Goal: Task Accomplishment & Management: Complete application form

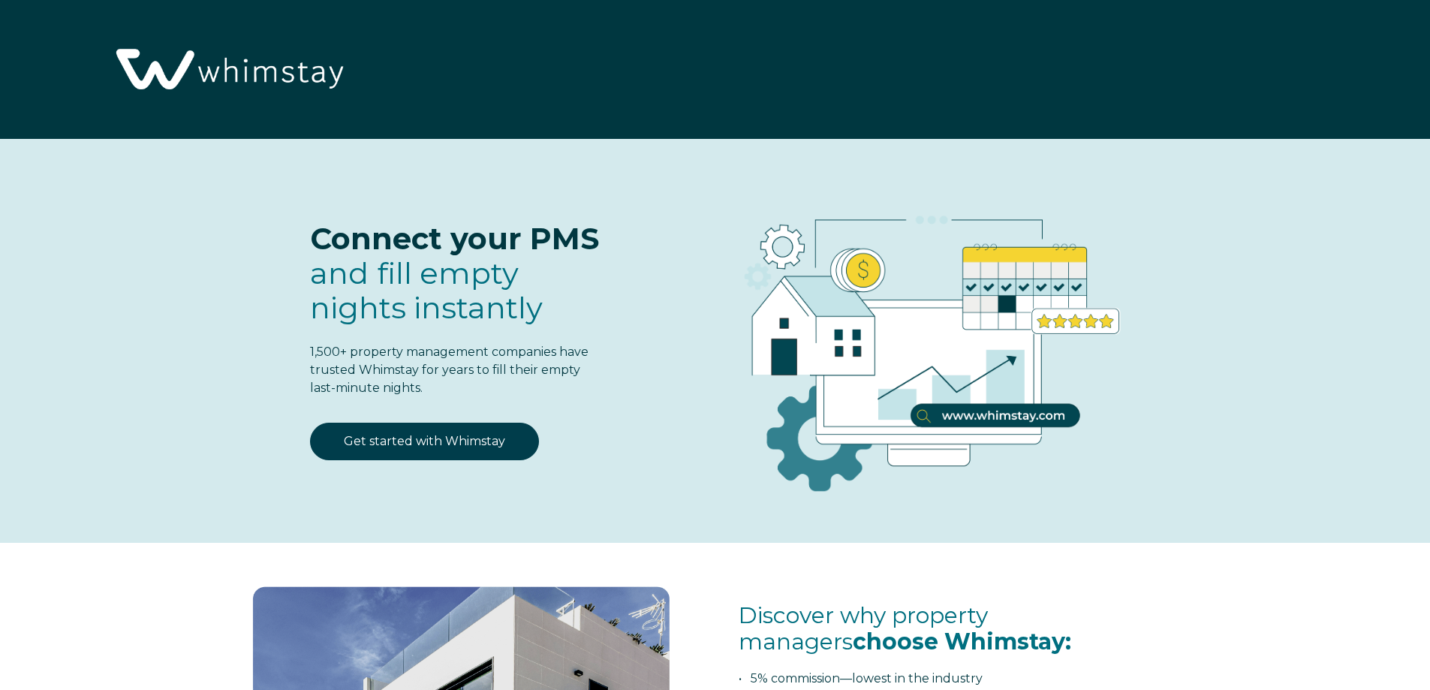
select select "US"
select select "Standard"
click at [431, 442] on link "Get started with Whimstay" at bounding box center [424, 442] width 229 height 38
select select "US"
select select "Standard"
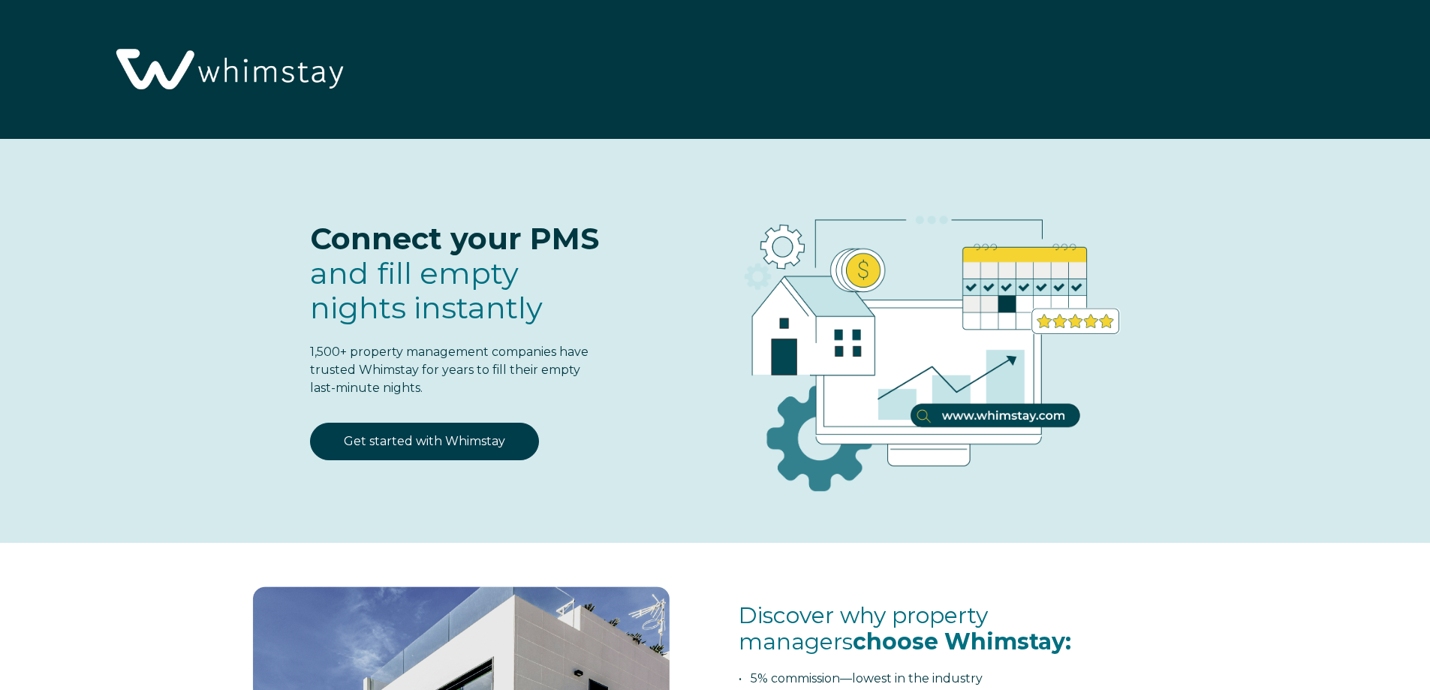
scroll to position [1966, 0]
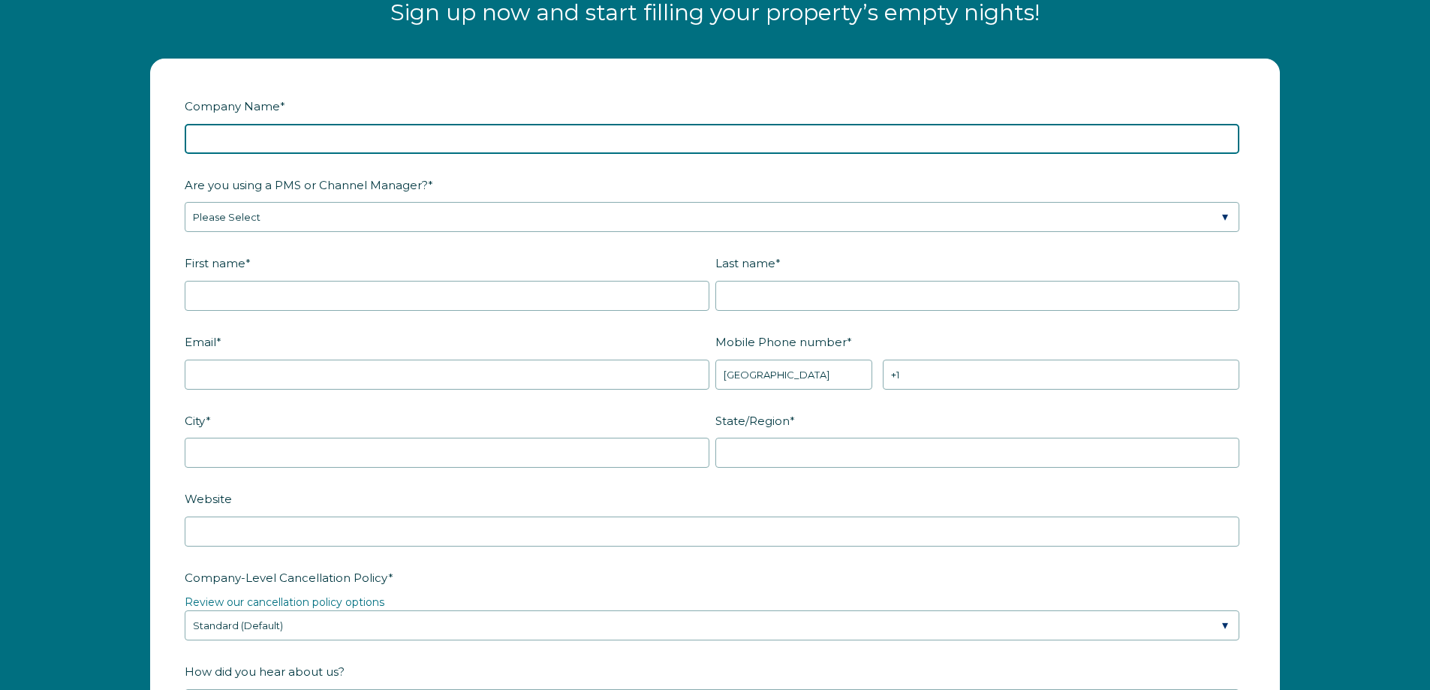
click at [408, 142] on input "Company Name *" at bounding box center [712, 139] width 1055 height 30
type input "[PERSON_NAME] Rentals"
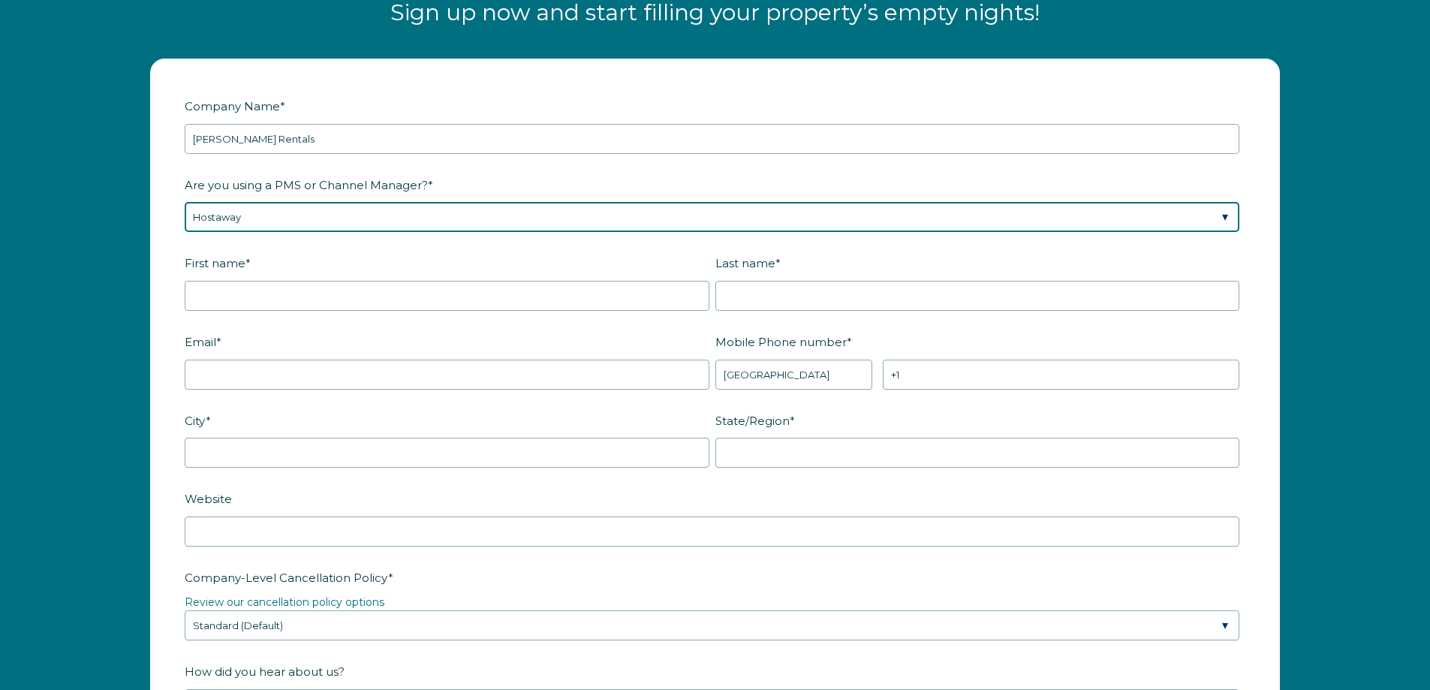
select select "Guesty"
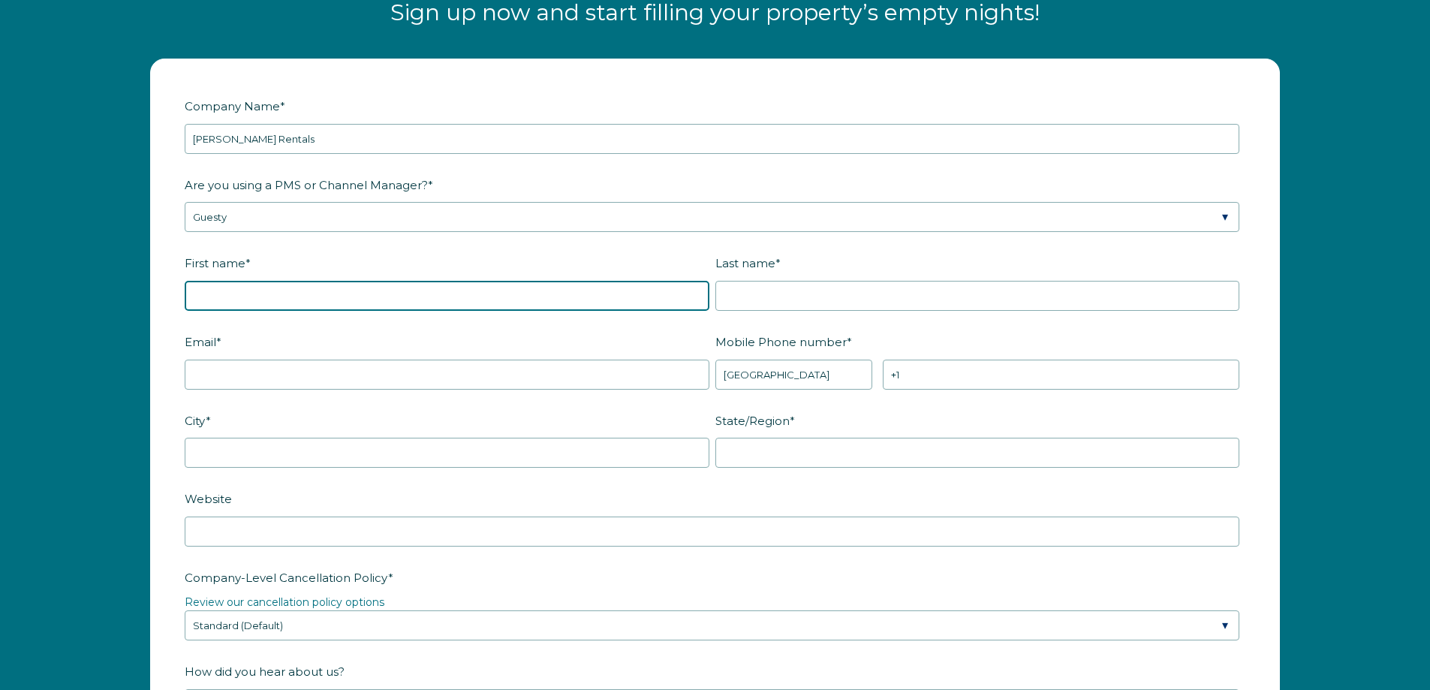
click at [348, 288] on input "First name *" at bounding box center [447, 296] width 525 height 30
type input "[PERSON_NAME]"
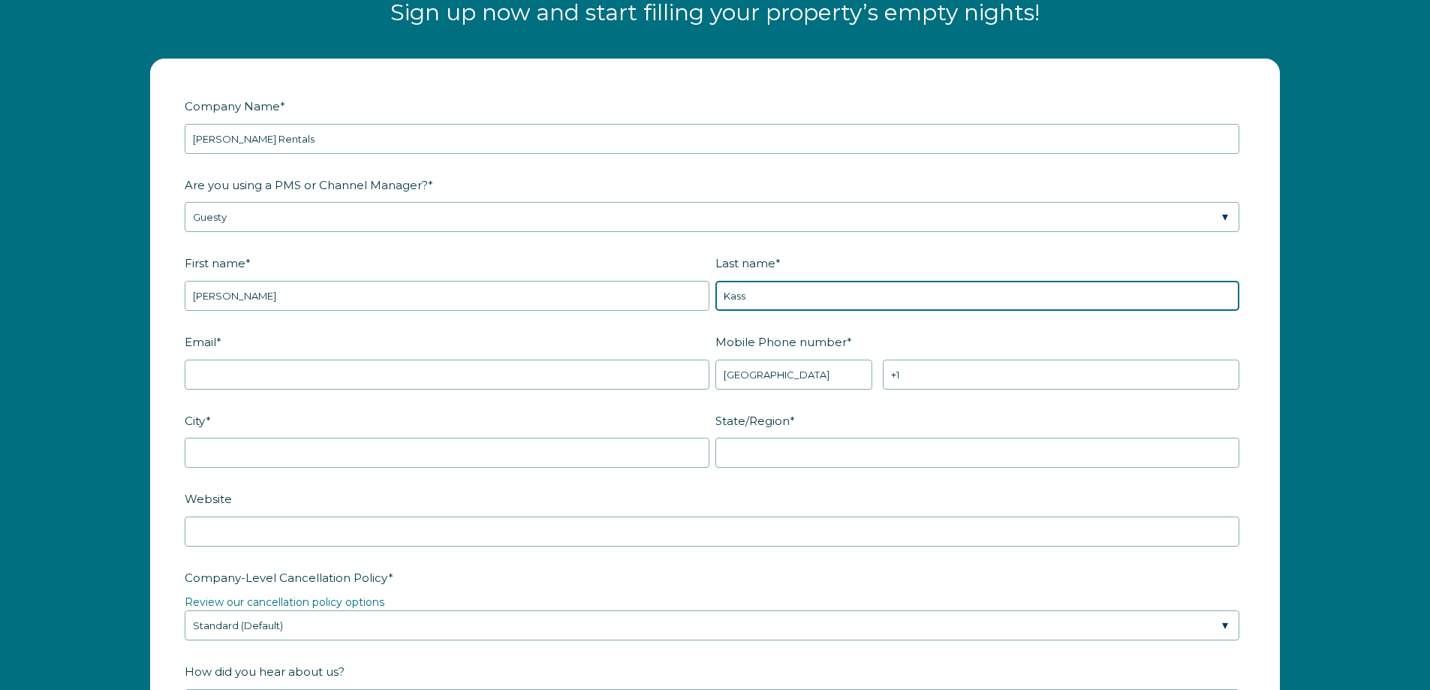
type input "Kass"
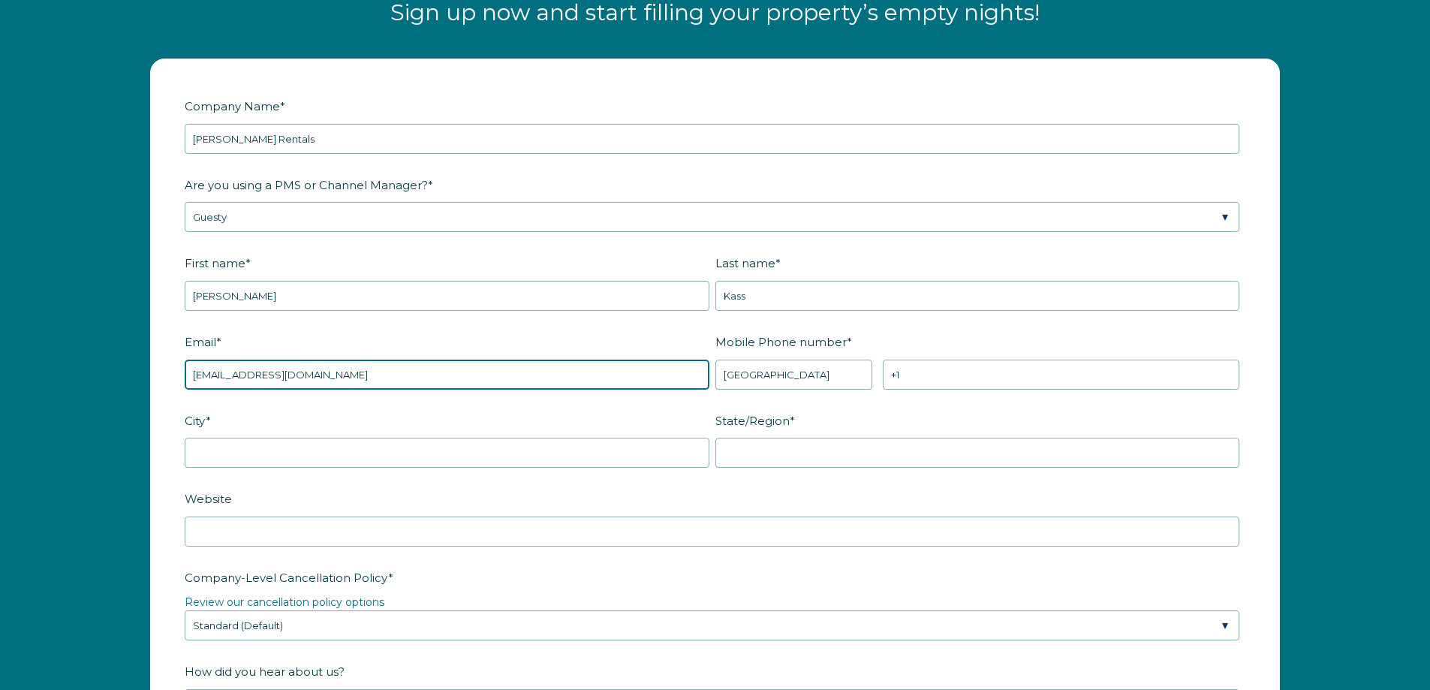
type input "[EMAIL_ADDRESS][DOMAIN_NAME]"
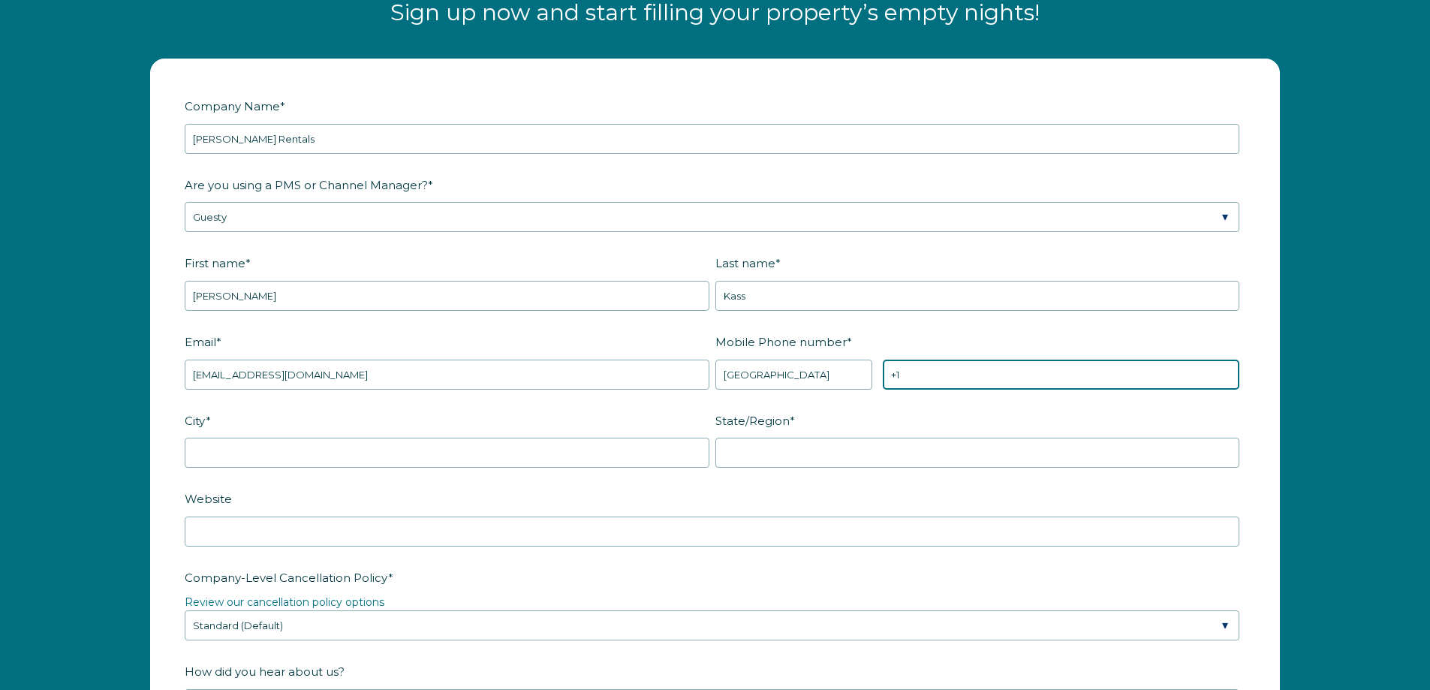
click at [979, 375] on input "+1" at bounding box center [1061, 375] width 357 height 30
type input "[PHONE_NUMBER]"
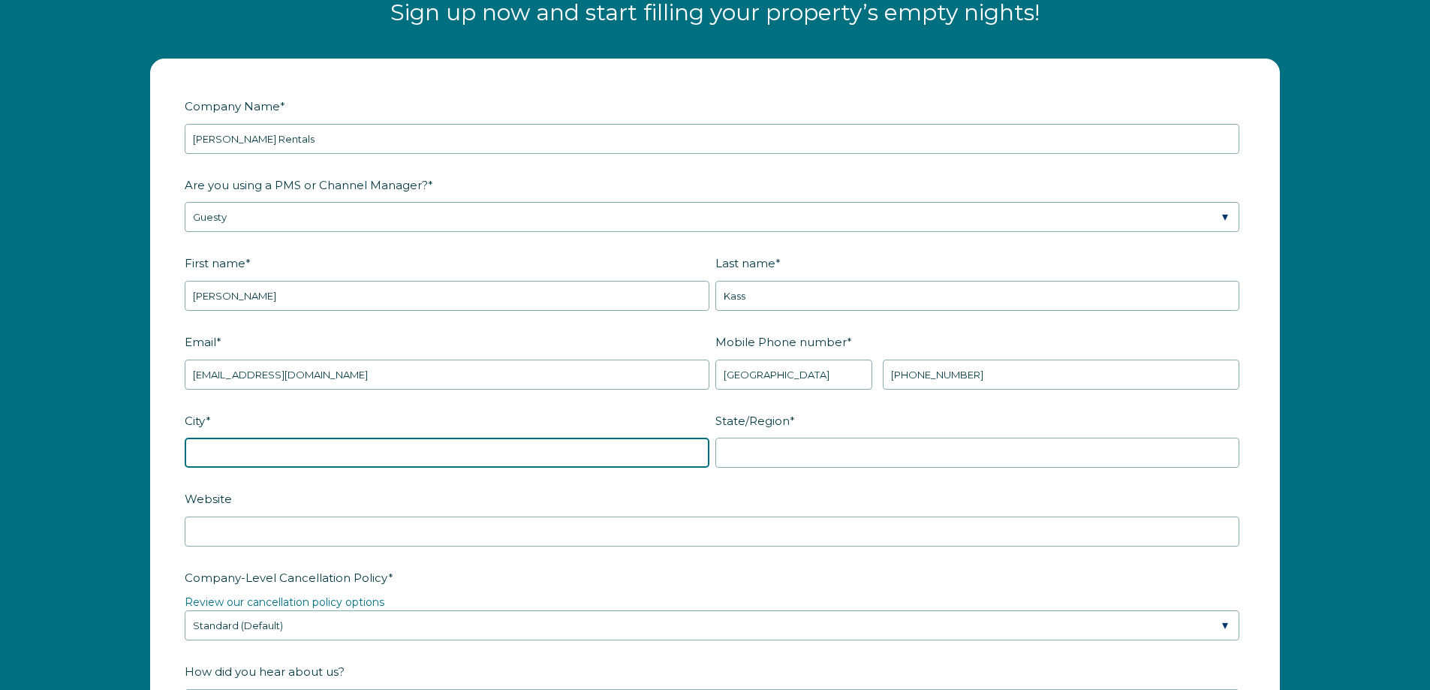
click at [281, 453] on input "City *" at bounding box center [447, 453] width 525 height 30
type input "Bonita Springs"
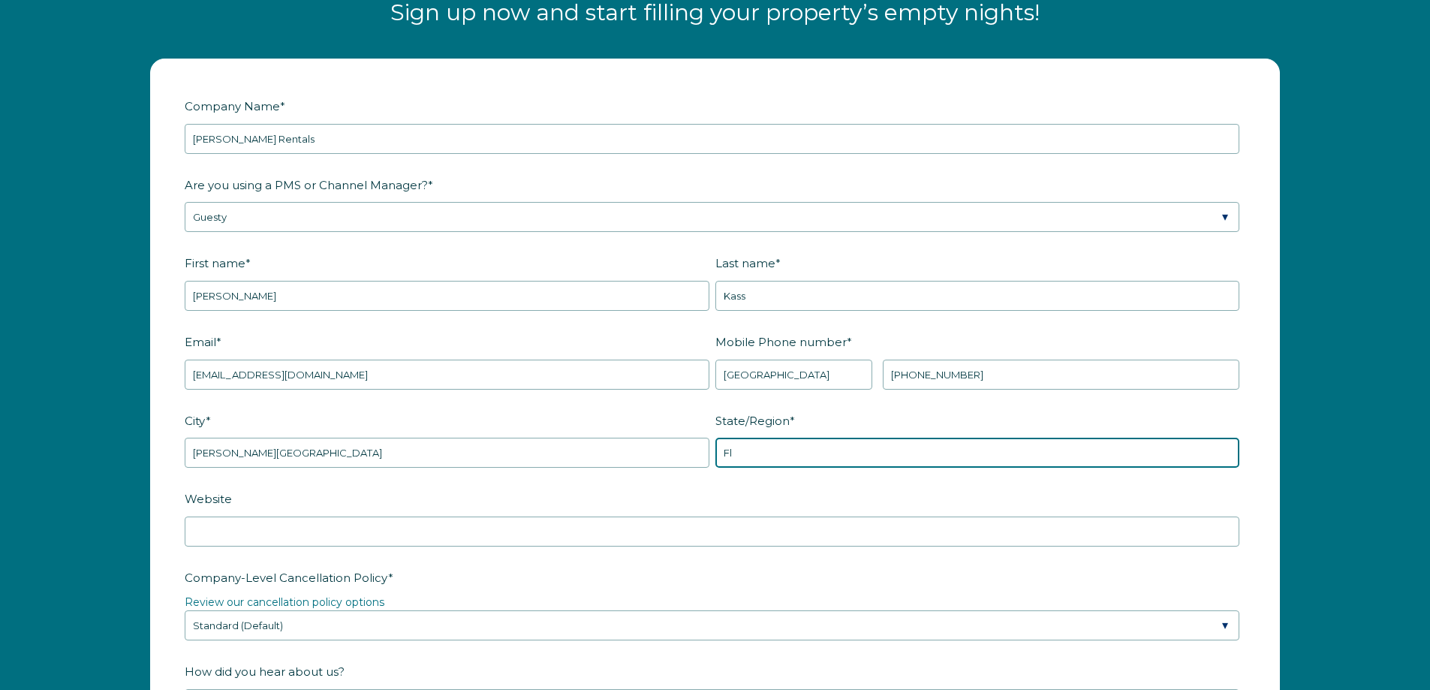
type input "Fl"
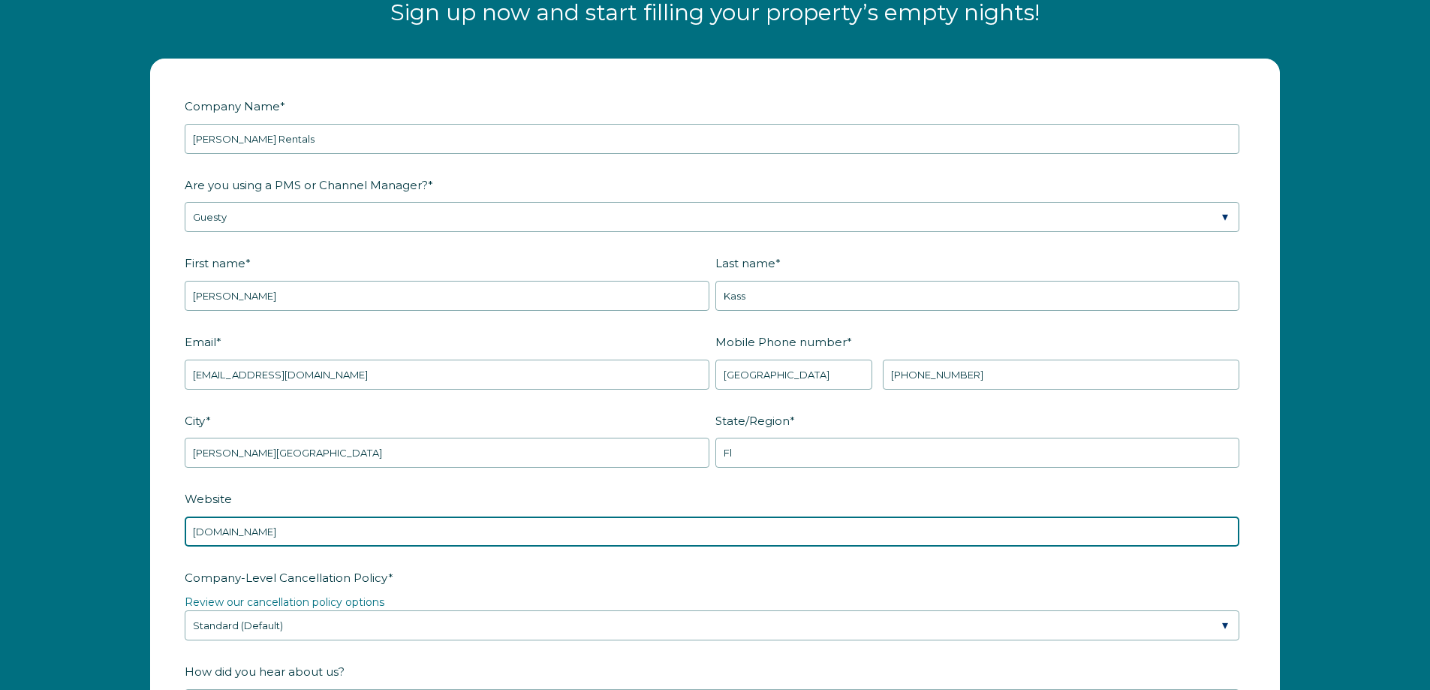
type input "www.mikezrentals.com"
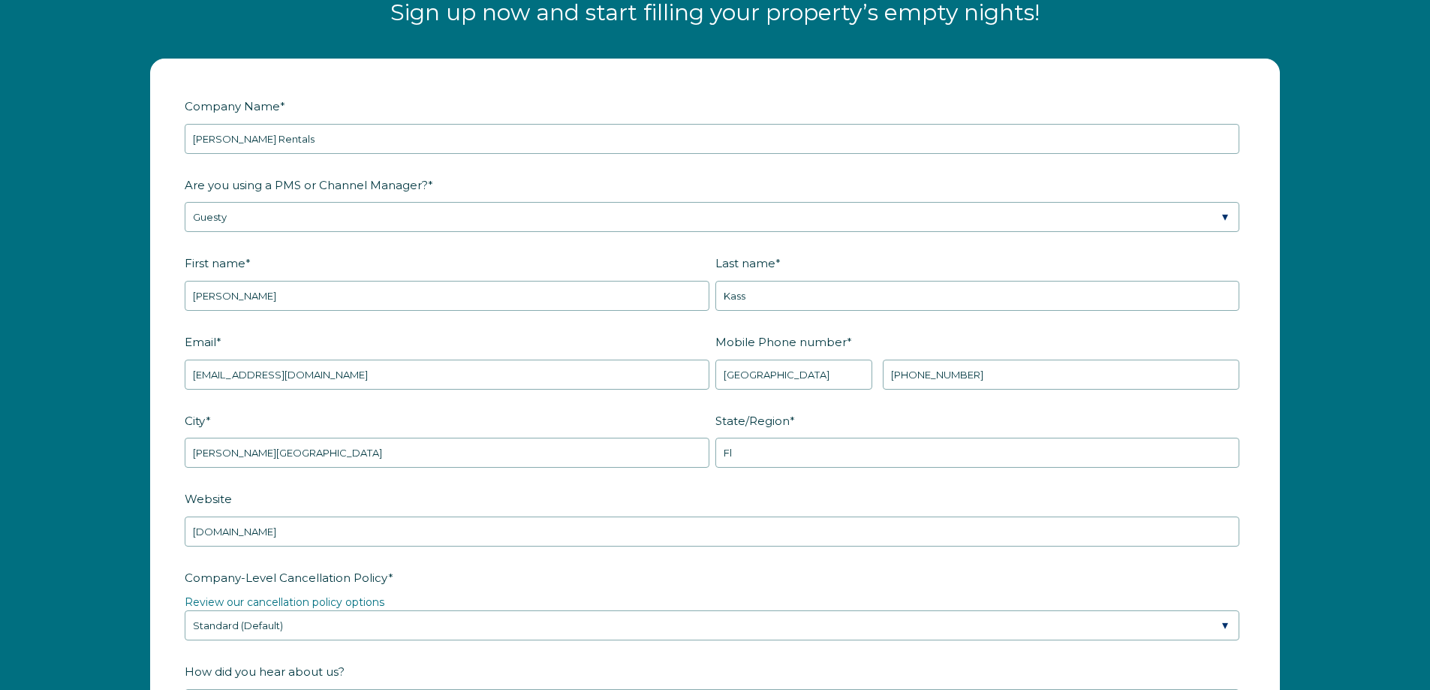
click at [1336, 546] on div "Company Name * Mike Z Rentals Are you using a PMS or Channel Manager? * Please …" at bounding box center [715, 622] width 1430 height 1157
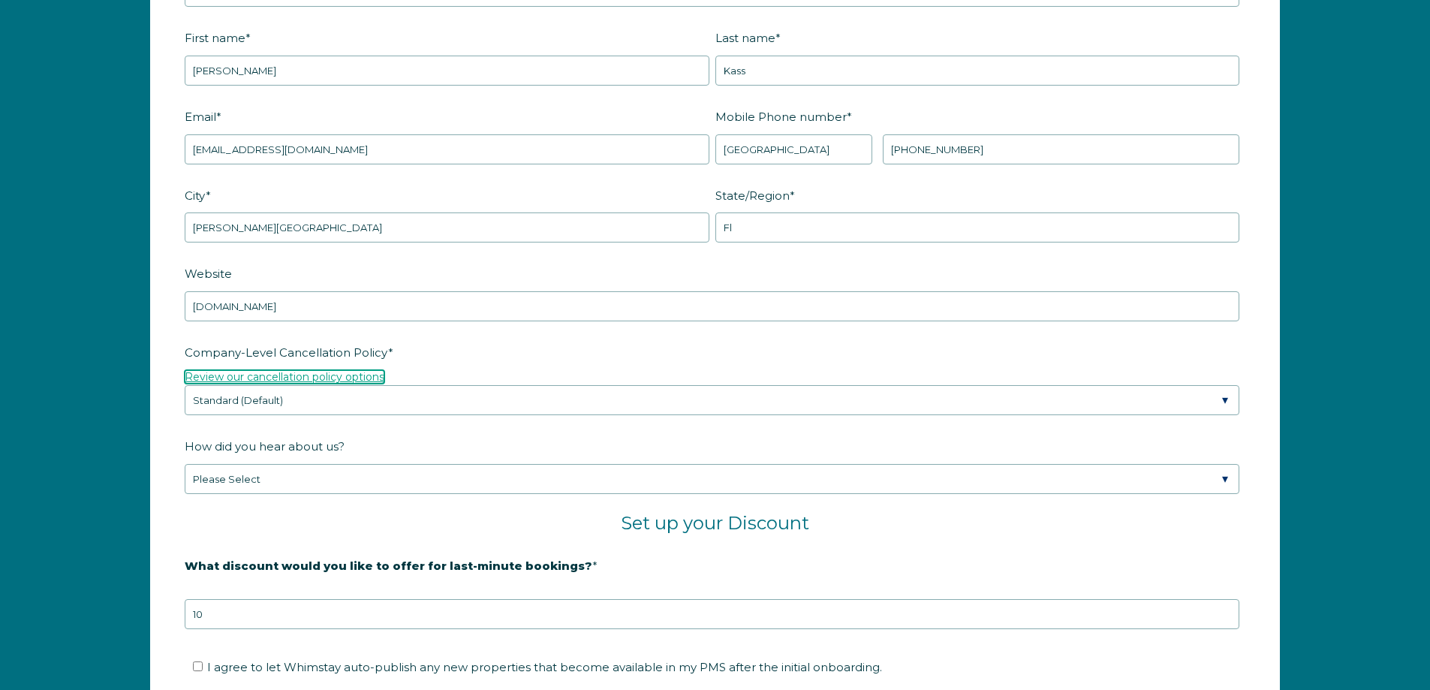
click at [350, 378] on link "Review our cancellation policy options" at bounding box center [285, 377] width 200 height 14
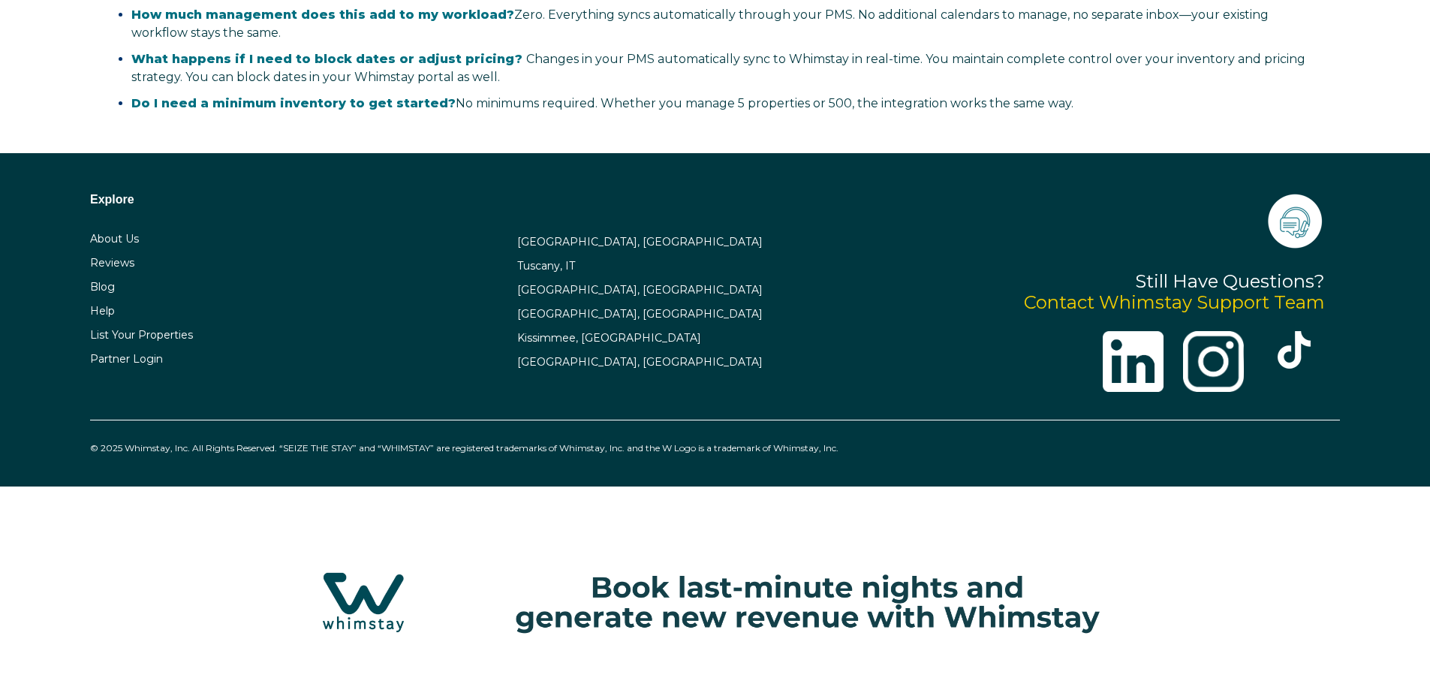
select select "US"
select select "Standard"
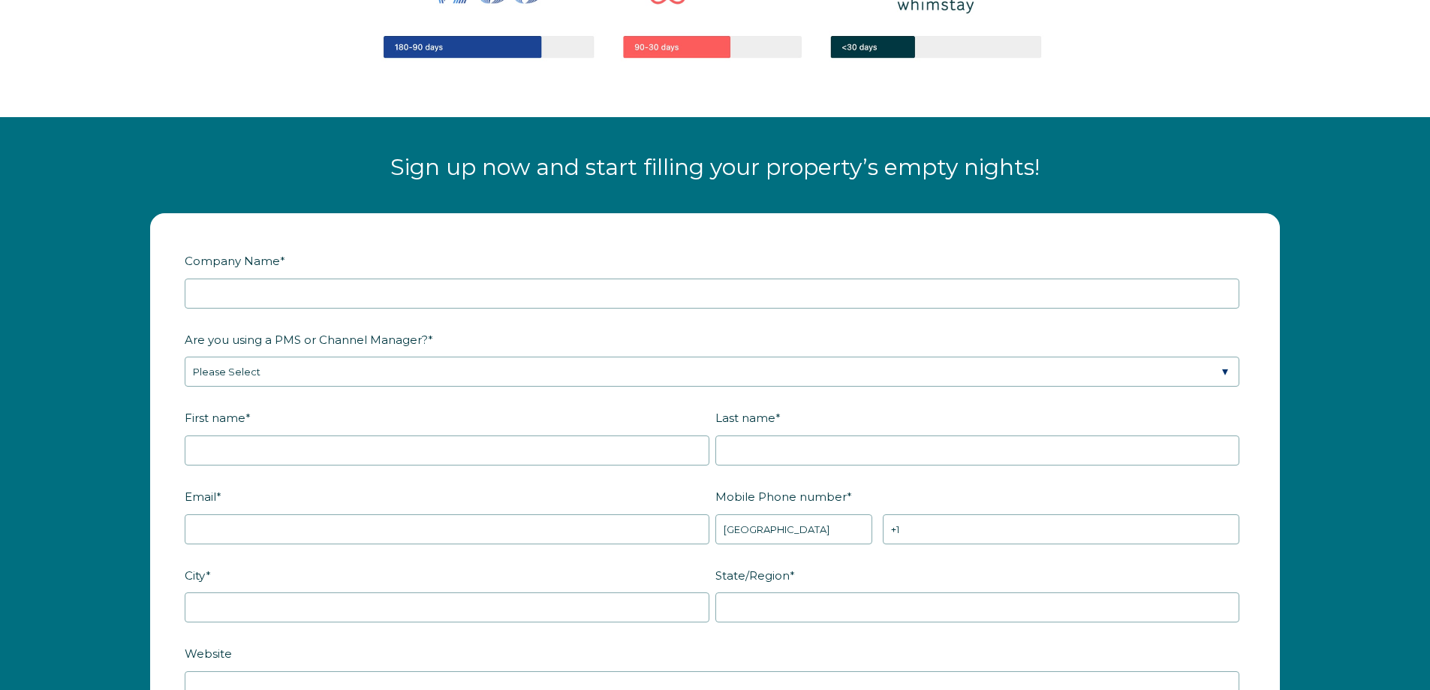
scroll to position [2026, 0]
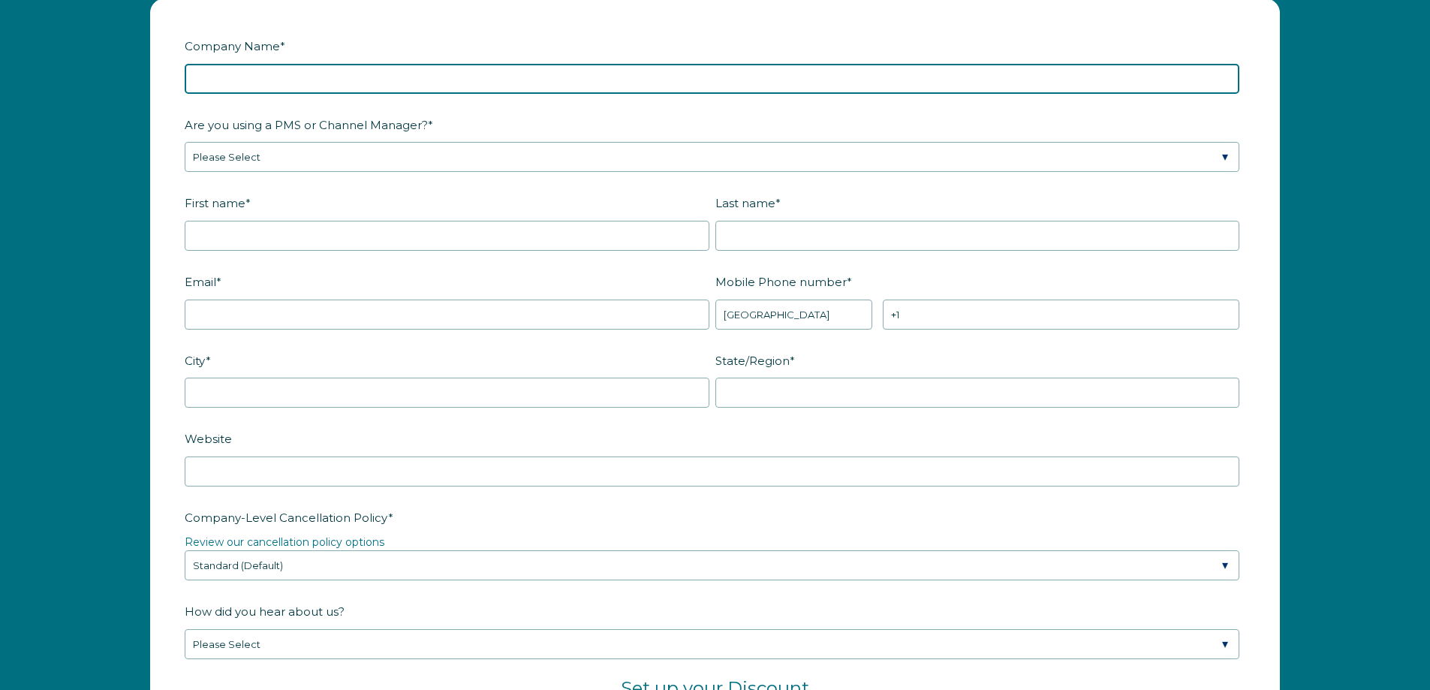
click at [287, 80] on input "Company Name *" at bounding box center [712, 79] width 1055 height 30
type input "[PERSON_NAME] Rentals"
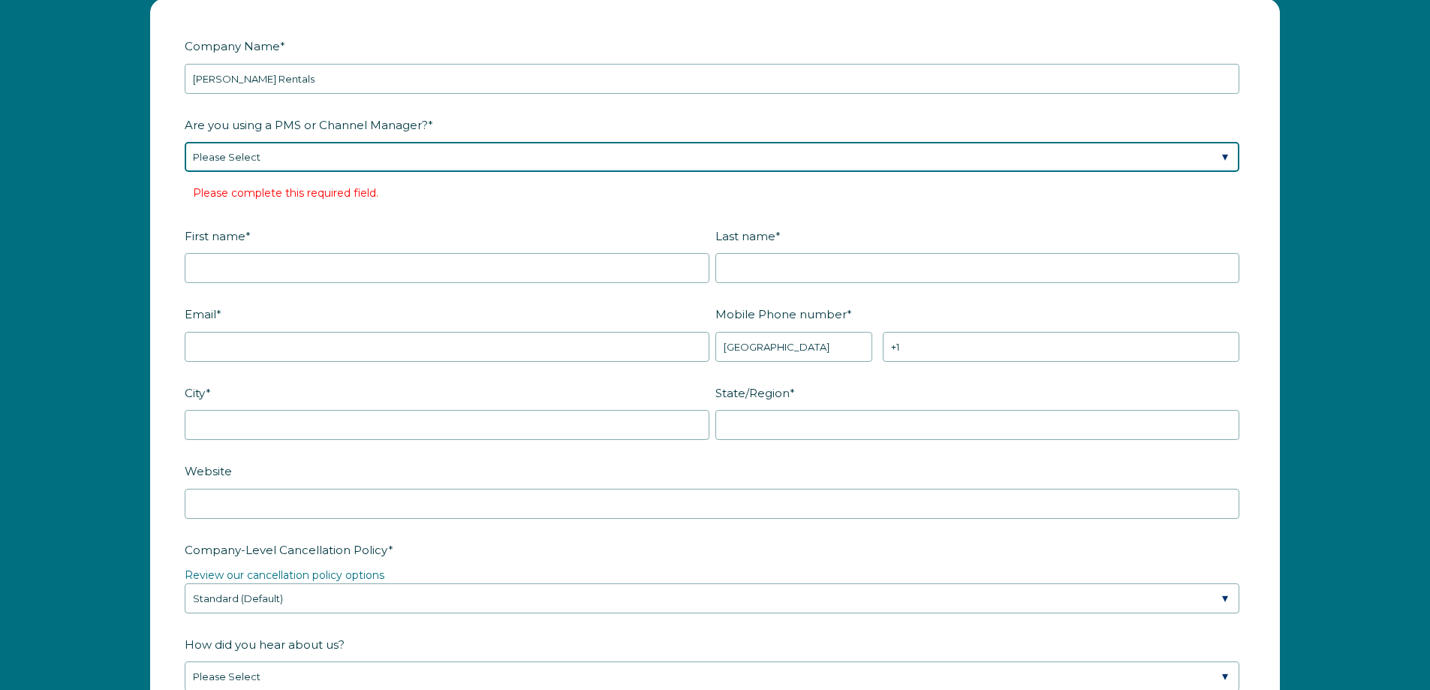
click at [276, 155] on select "Please Select Barefoot BookingPal Boost Brightside CiiRUS Escapia Guesty Hostaw…" at bounding box center [712, 157] width 1055 height 30
select select "Guesty"
click at [185, 142] on select "Please Select Barefoot BookingPal Boost Brightside CiiRUS Escapia Guesty Hostaw…" at bounding box center [712, 157] width 1055 height 30
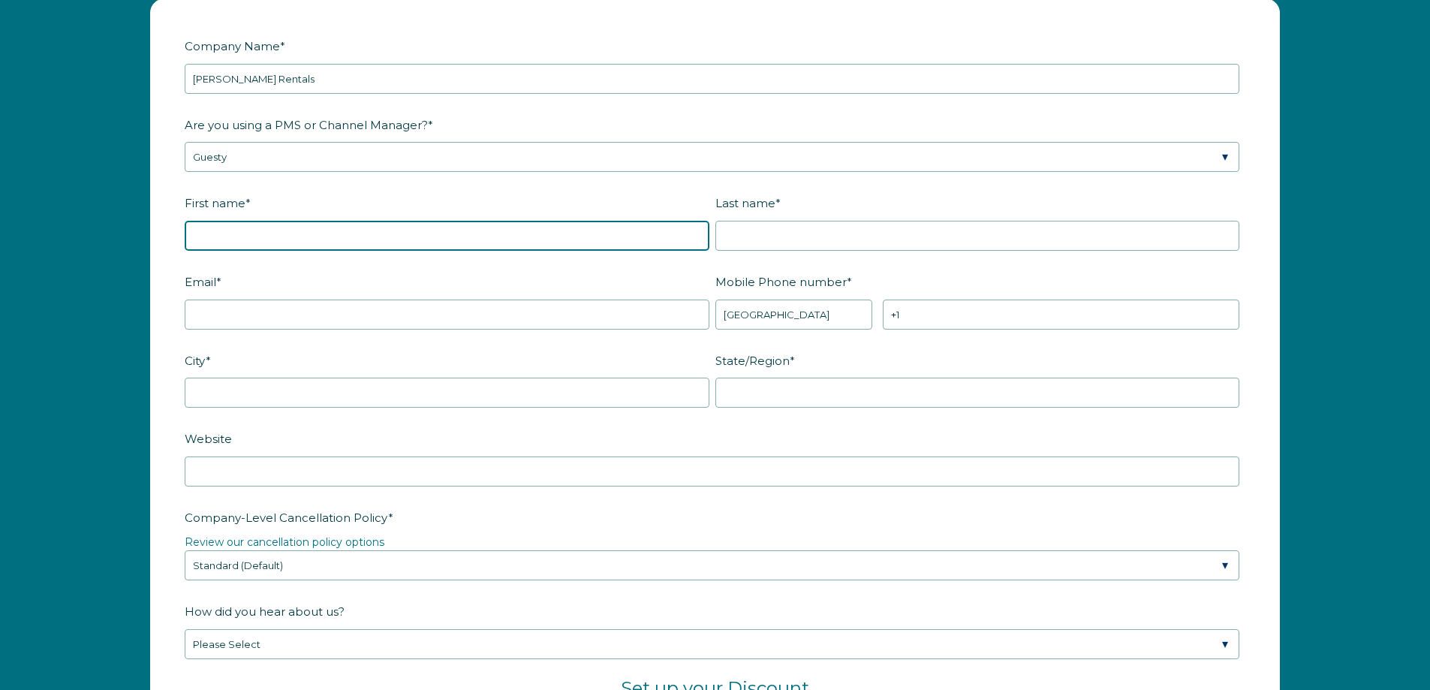
click at [243, 235] on input "First name *" at bounding box center [447, 236] width 525 height 30
type input "[PERSON_NAME]"
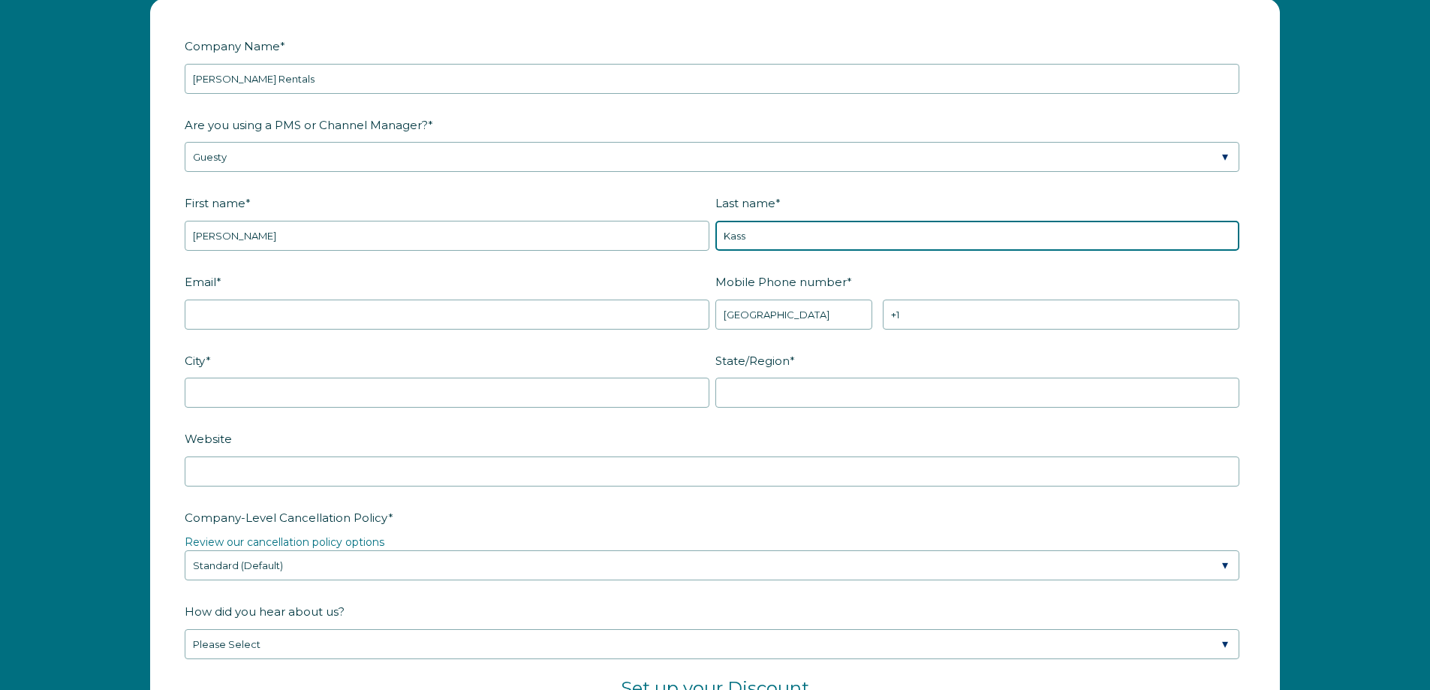
type input "Kass"
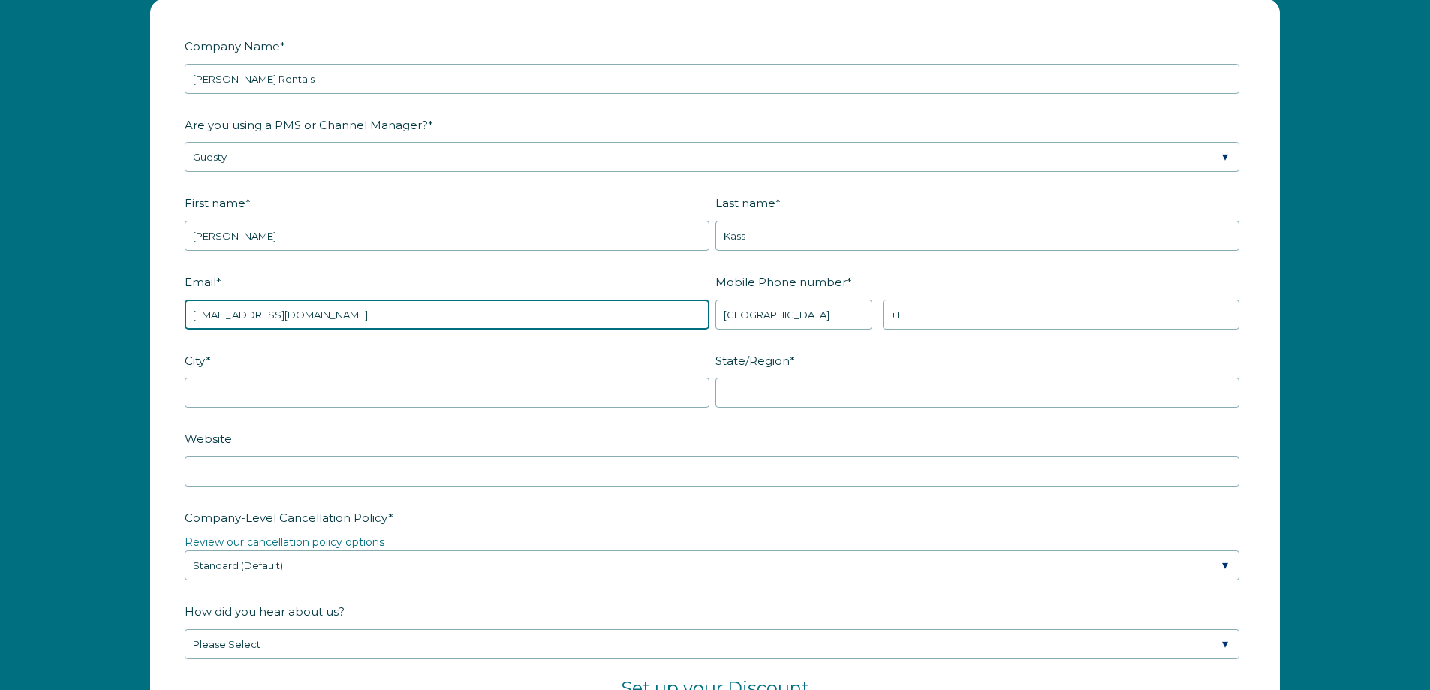
type input "[EMAIL_ADDRESS][DOMAIN_NAME]"
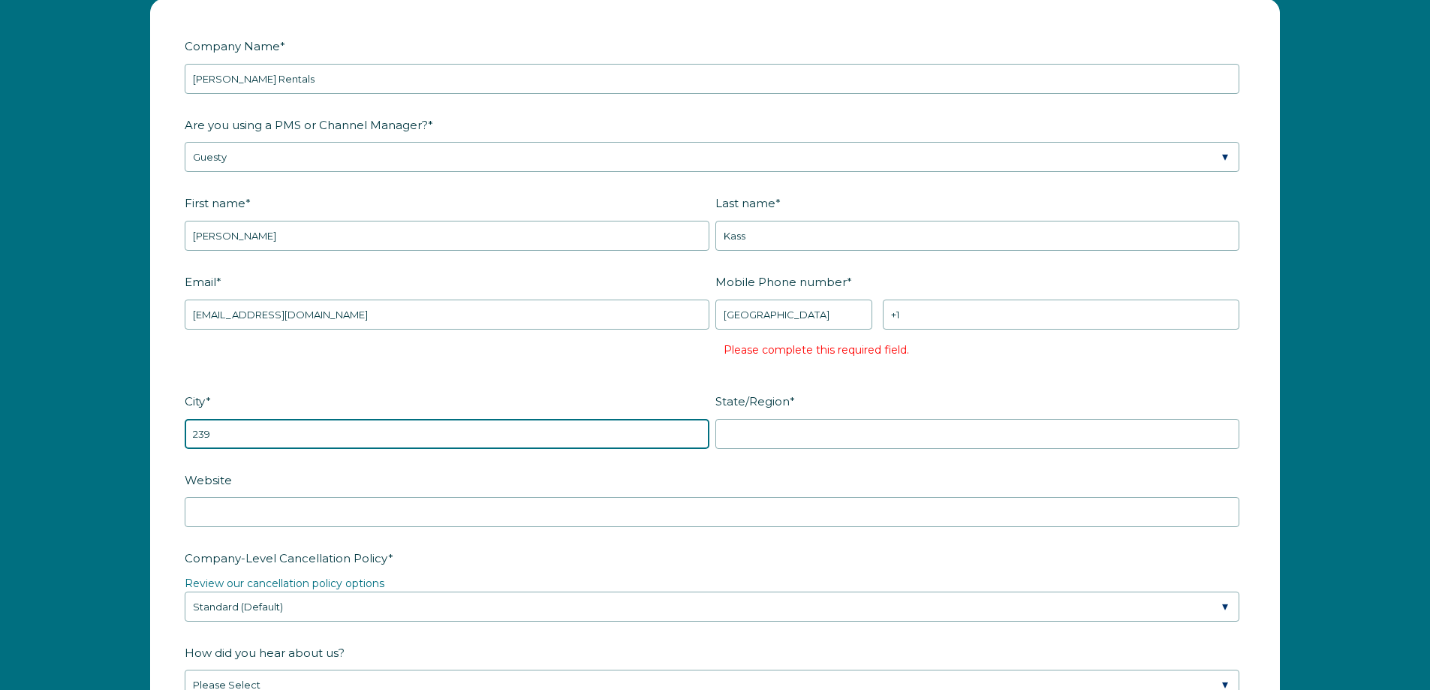
type input "239"
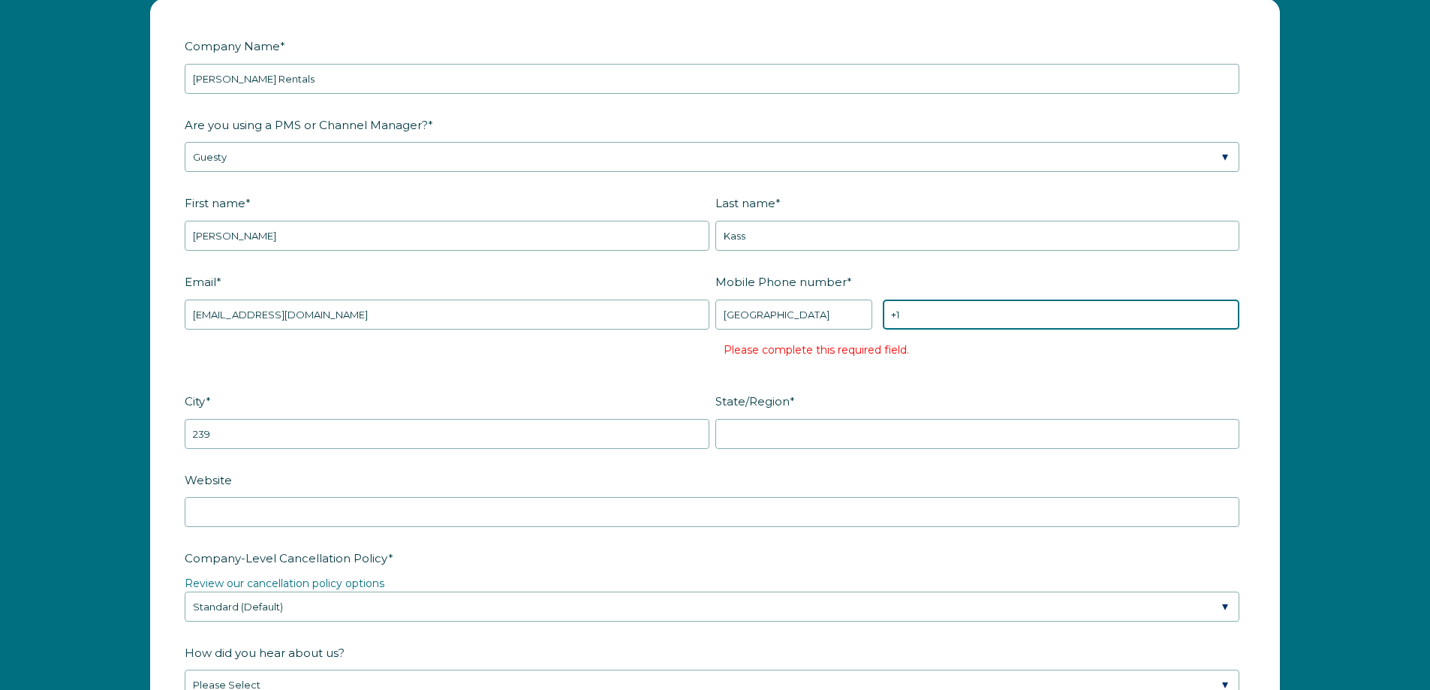
click at [965, 314] on input "+1" at bounding box center [1061, 315] width 357 height 30
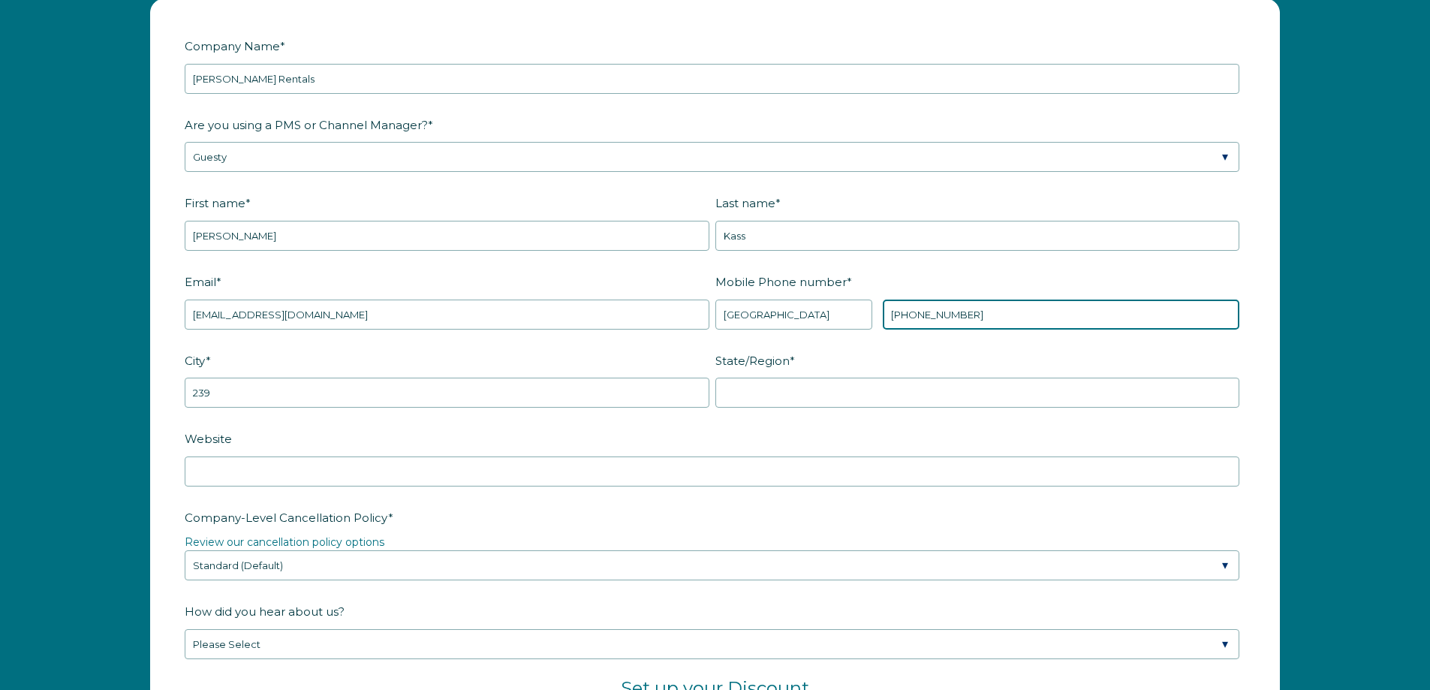
type input "[PHONE_NUMBER]"
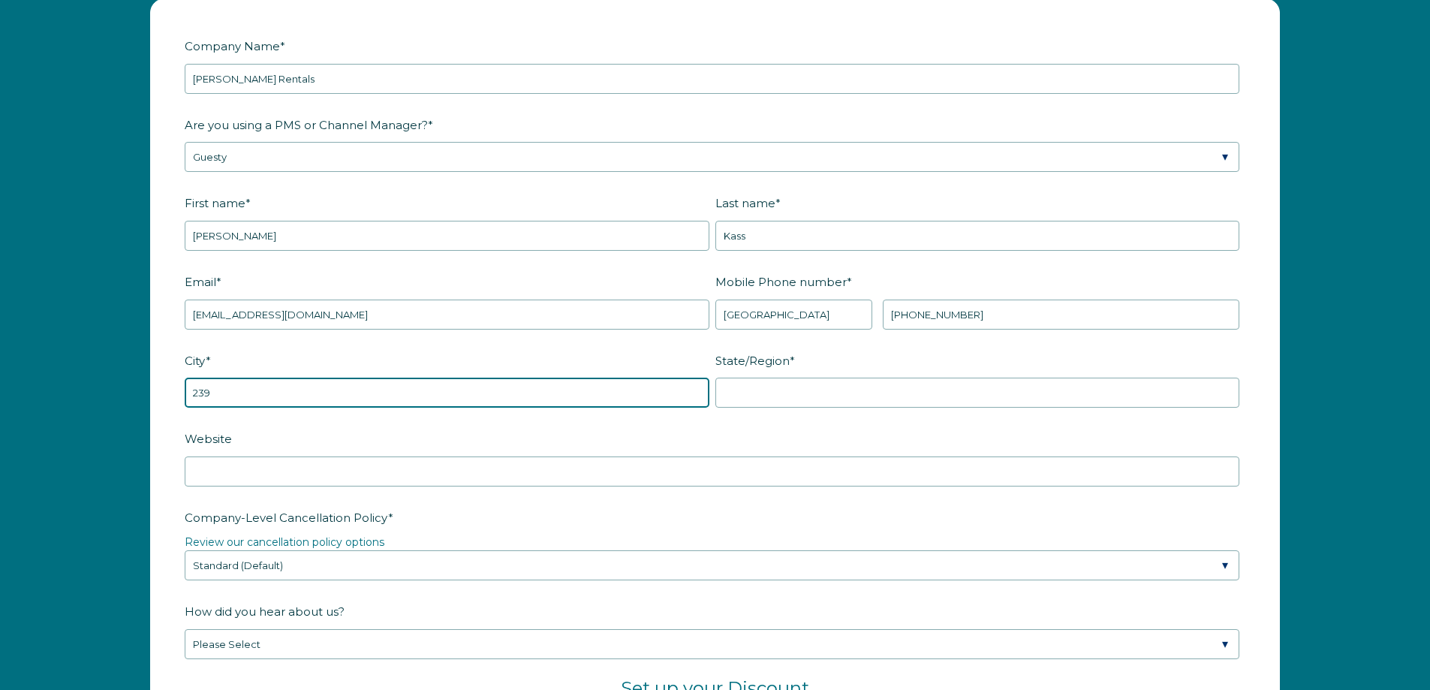
click at [446, 406] on input "239" at bounding box center [447, 393] width 525 height 30
type input "2"
type input "Bonita Springs"
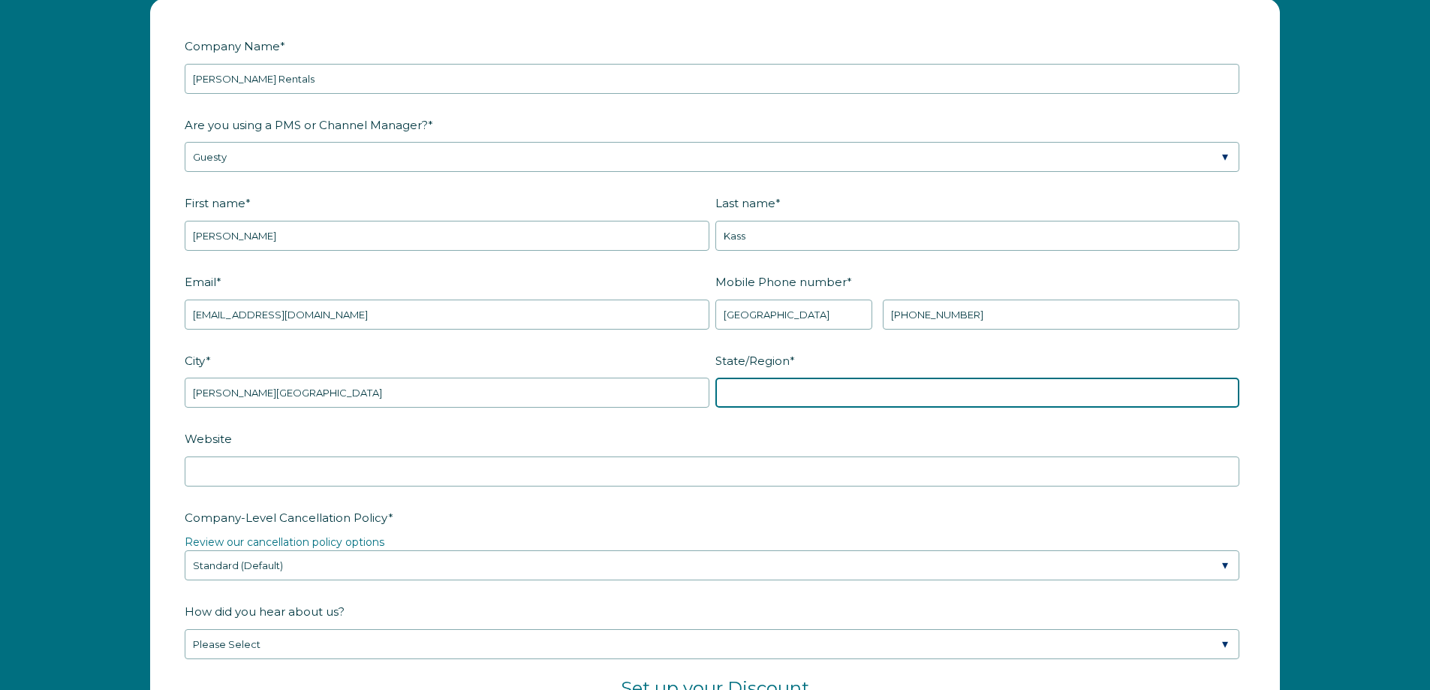
click at [777, 396] on input "State/Region *" at bounding box center [977, 393] width 525 height 30
type input "Florida"
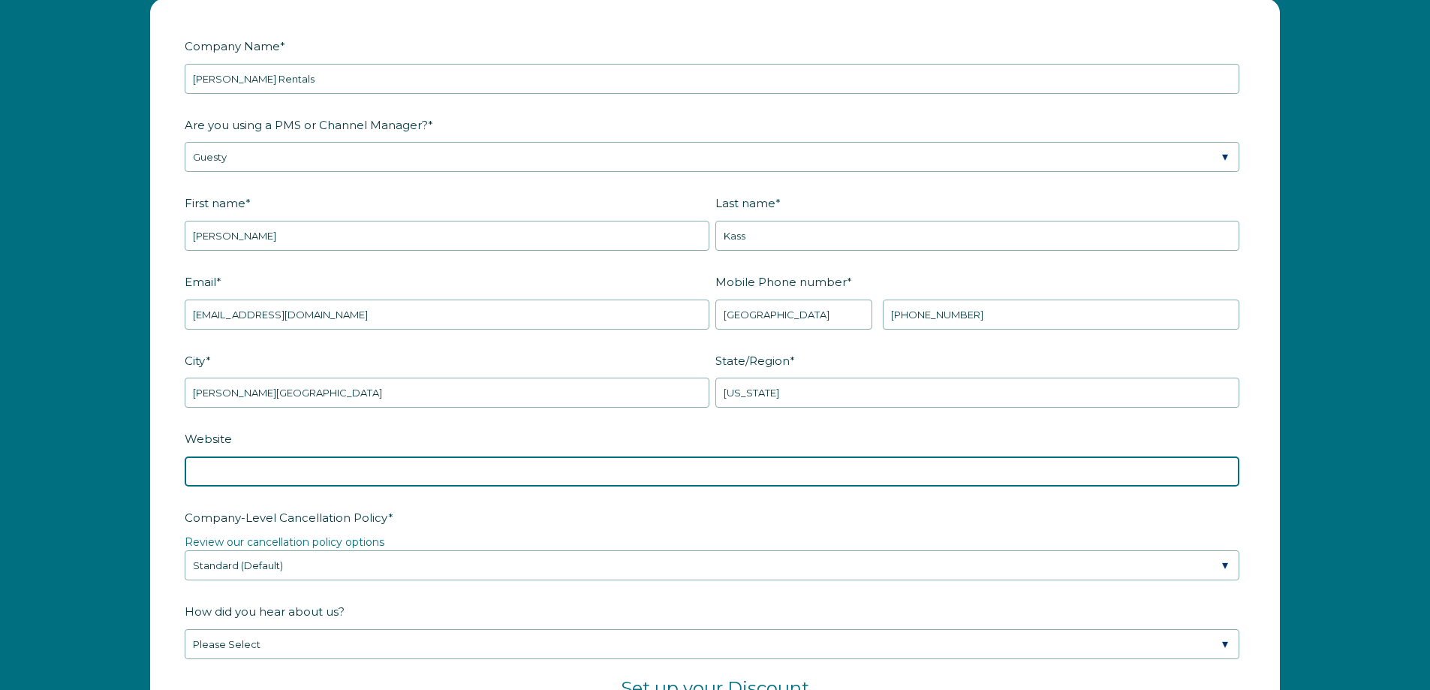
click at [390, 471] on input "Website" at bounding box center [712, 471] width 1055 height 30
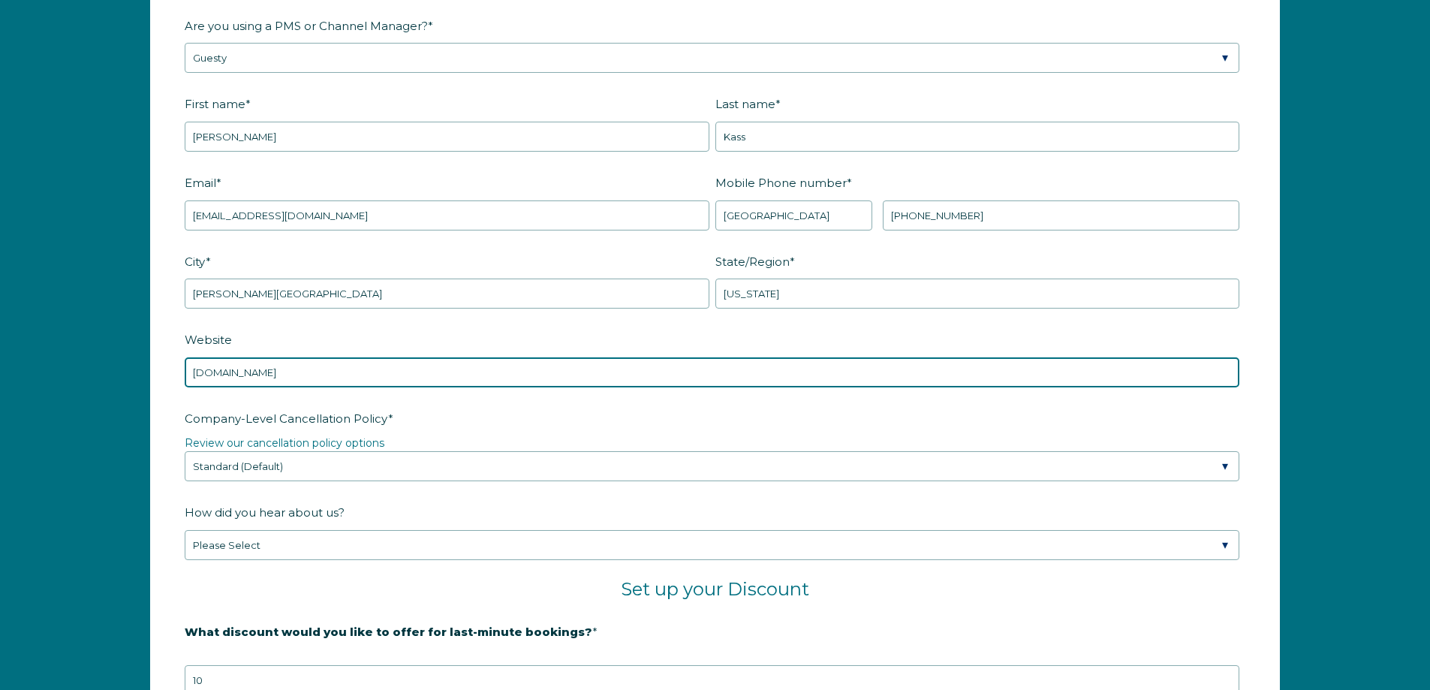
scroll to position [2251, 0]
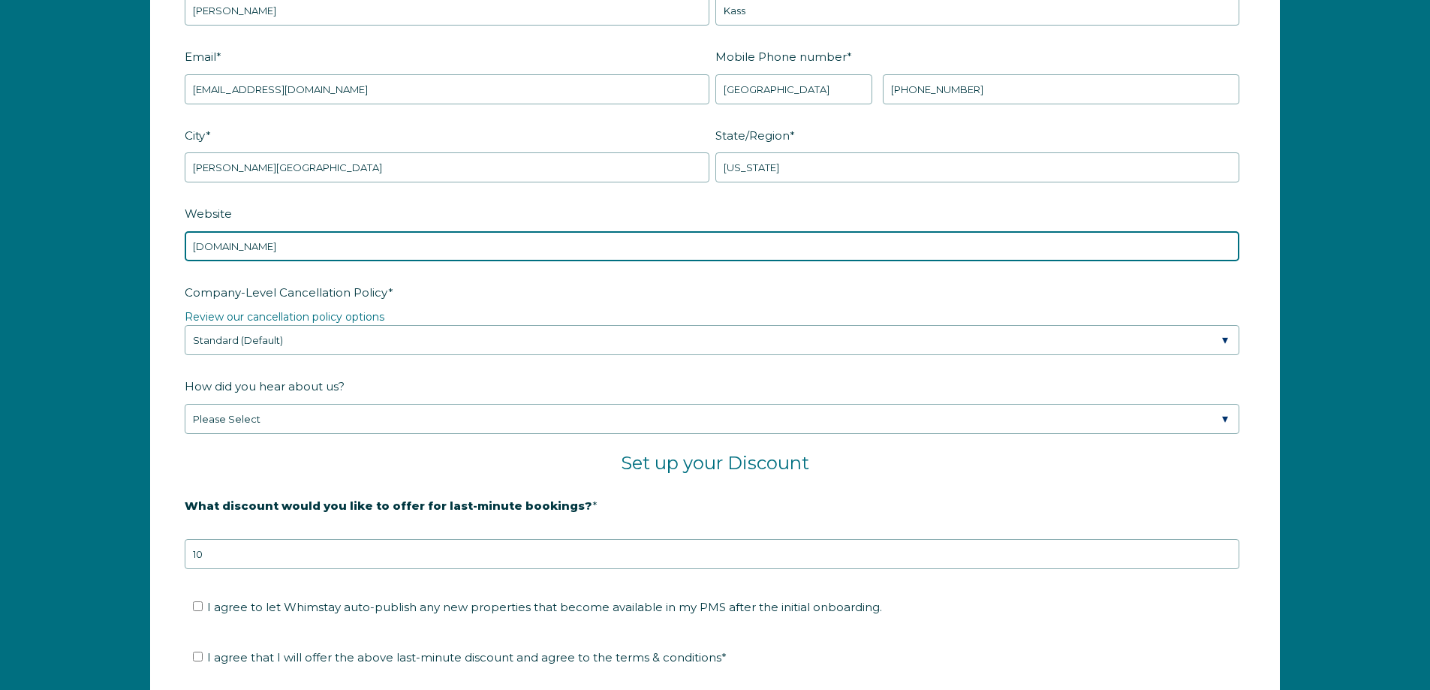
type input "www.mikezrentals.com"
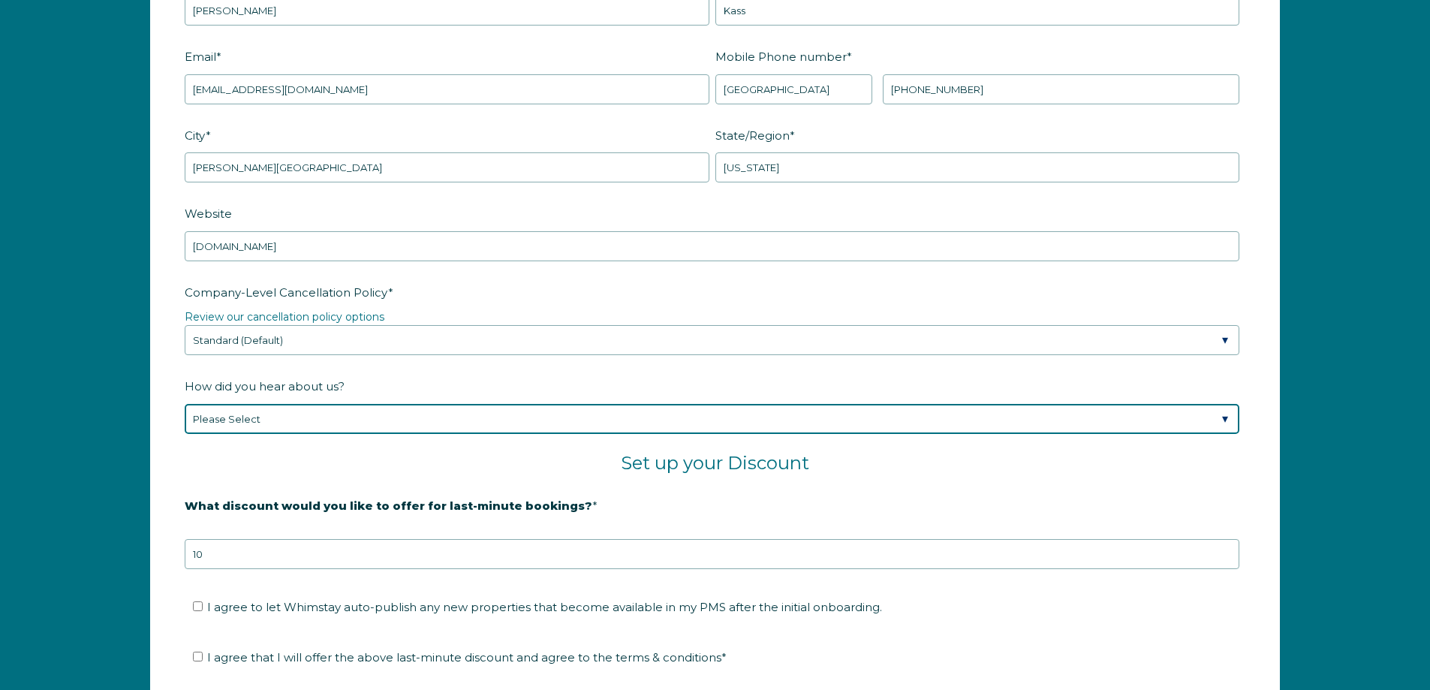
click at [316, 421] on select "Please Select Found Whimstay through a Google search Spoke to a Whimstay salesp…" at bounding box center [712, 419] width 1055 height 30
select select "Event or Conference"
click at [185, 404] on select "Please Select Found Whimstay through a Google search Spoke to a Whimstay salesp…" at bounding box center [712, 419] width 1055 height 30
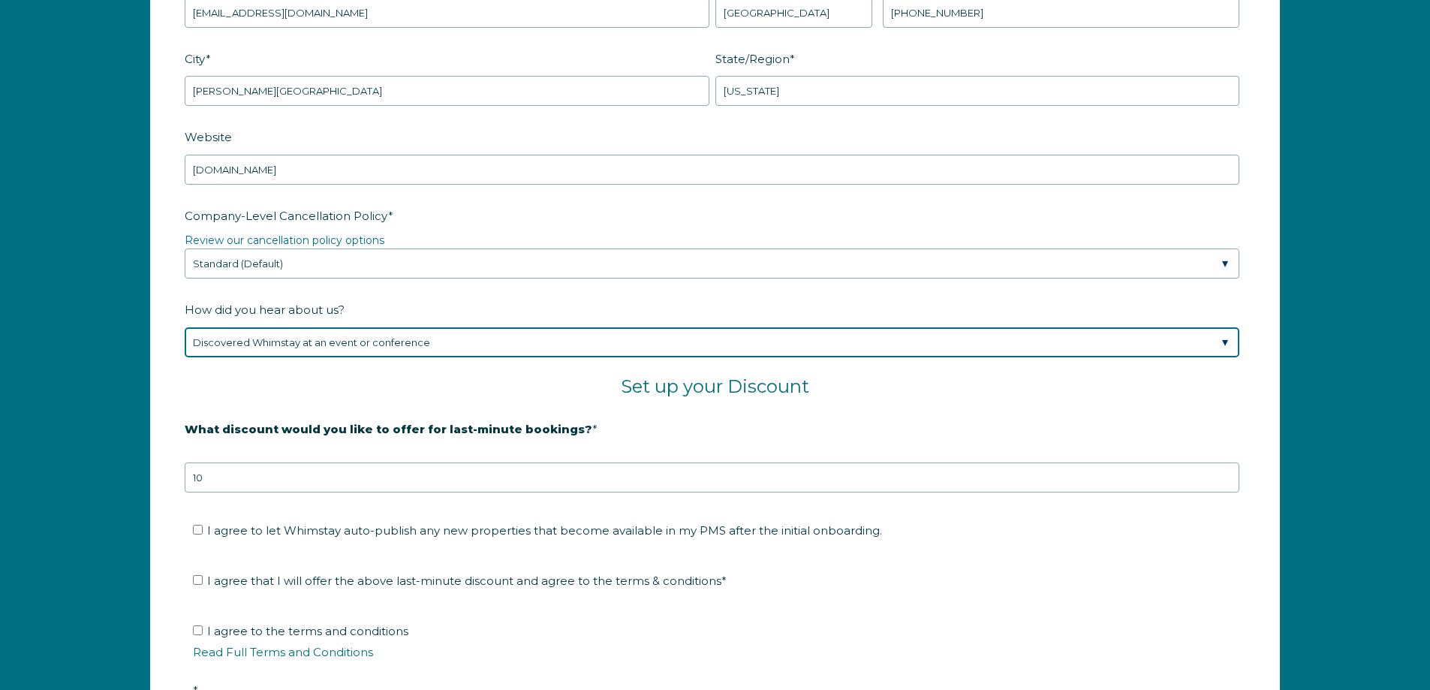
scroll to position [2476, 0]
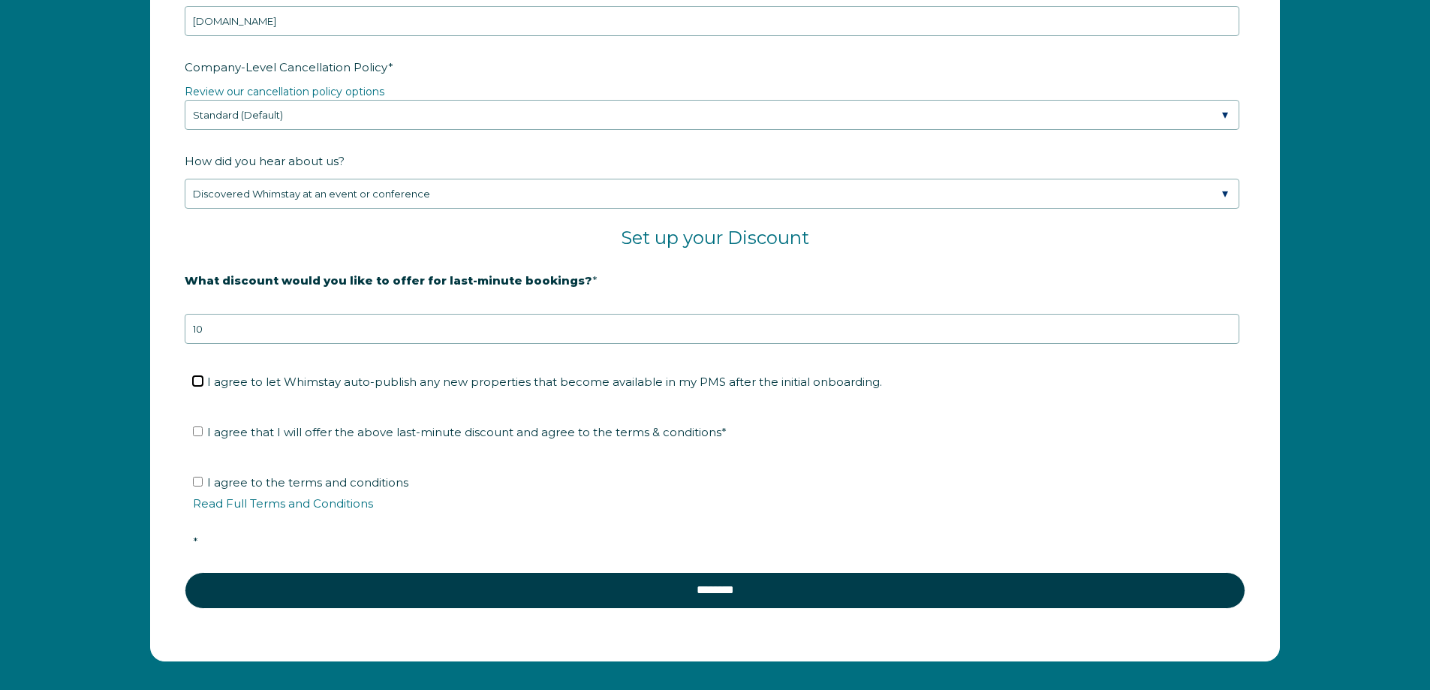
click at [200, 378] on input "I agree to let Whimstay auto-publish any new properties that become available i…" at bounding box center [198, 381] width 10 height 10
checkbox input "true"
click at [200, 429] on input "I agree that I will offer the above last-minute discount and agree to the terms…" at bounding box center [198, 431] width 10 height 10
checkbox input "true"
click at [254, 498] on link "Read Full Terms and Conditions" at bounding box center [283, 503] width 180 height 14
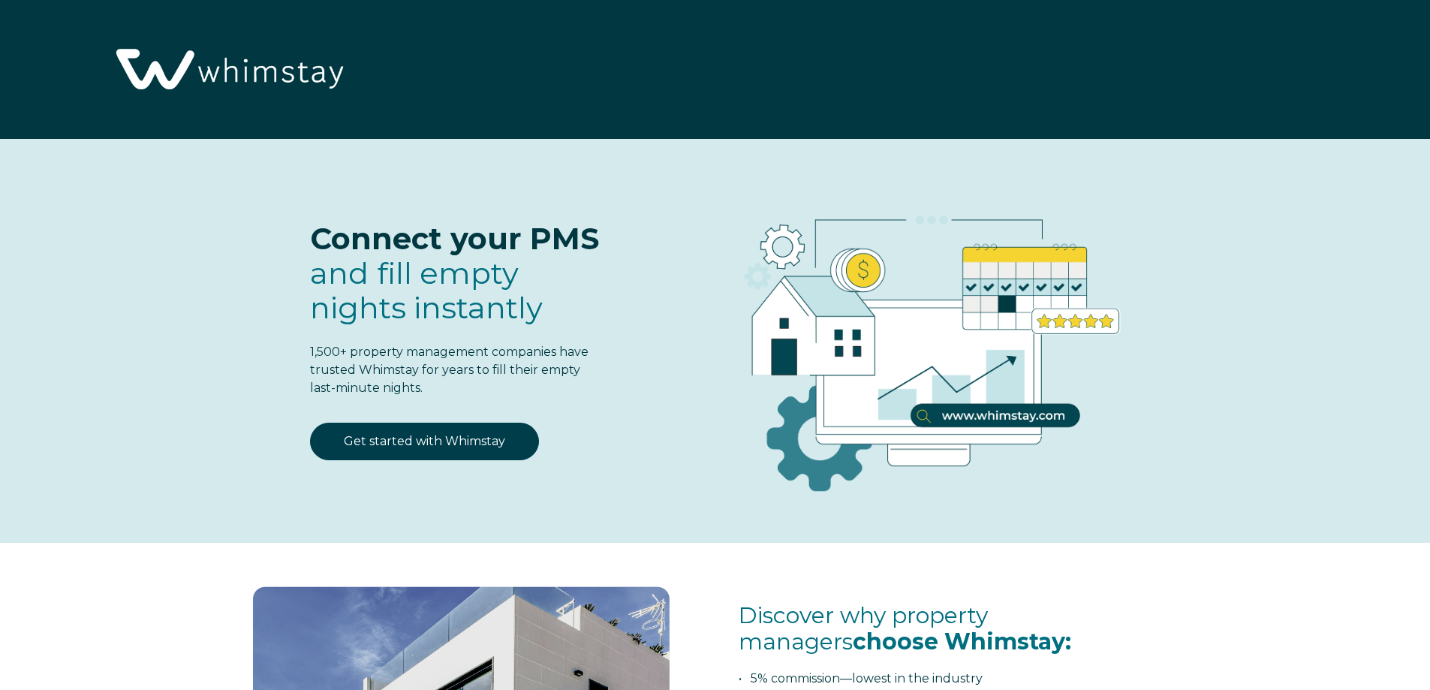
scroll to position [2476, 0]
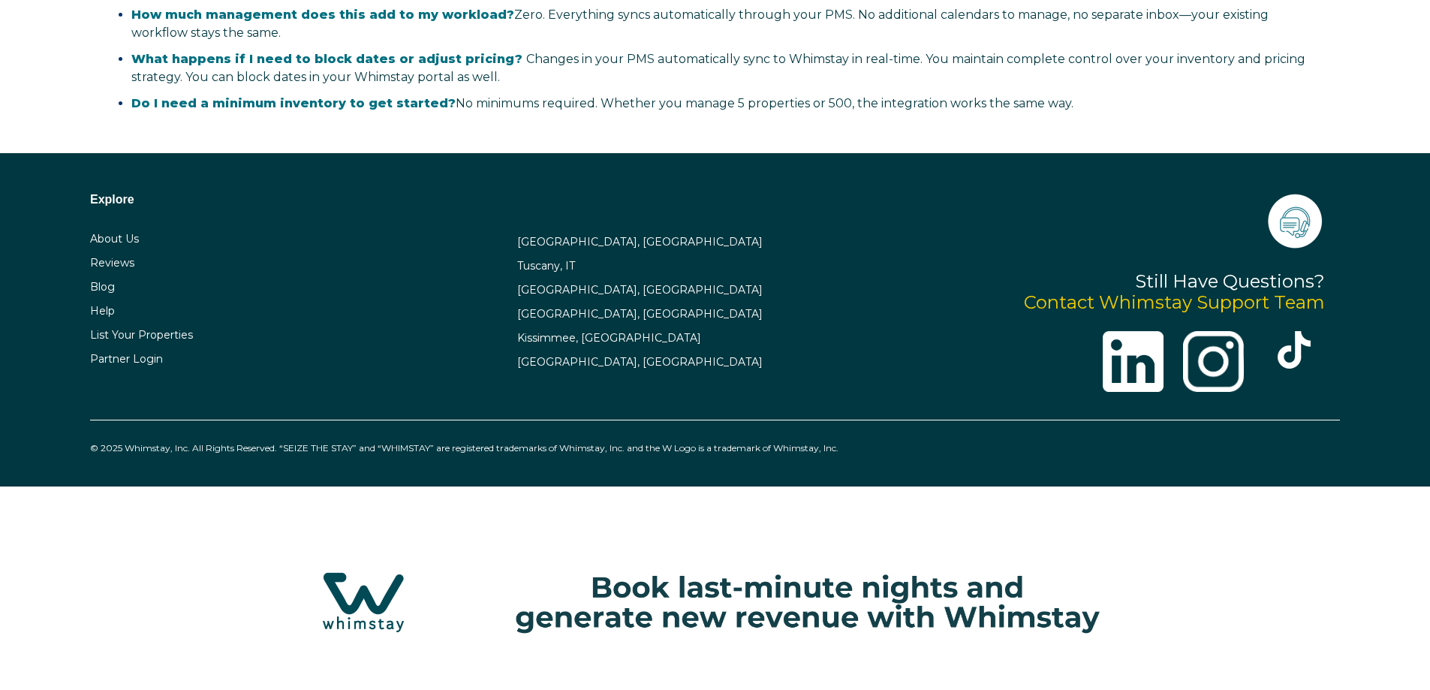
select select "US"
select select "Standard"
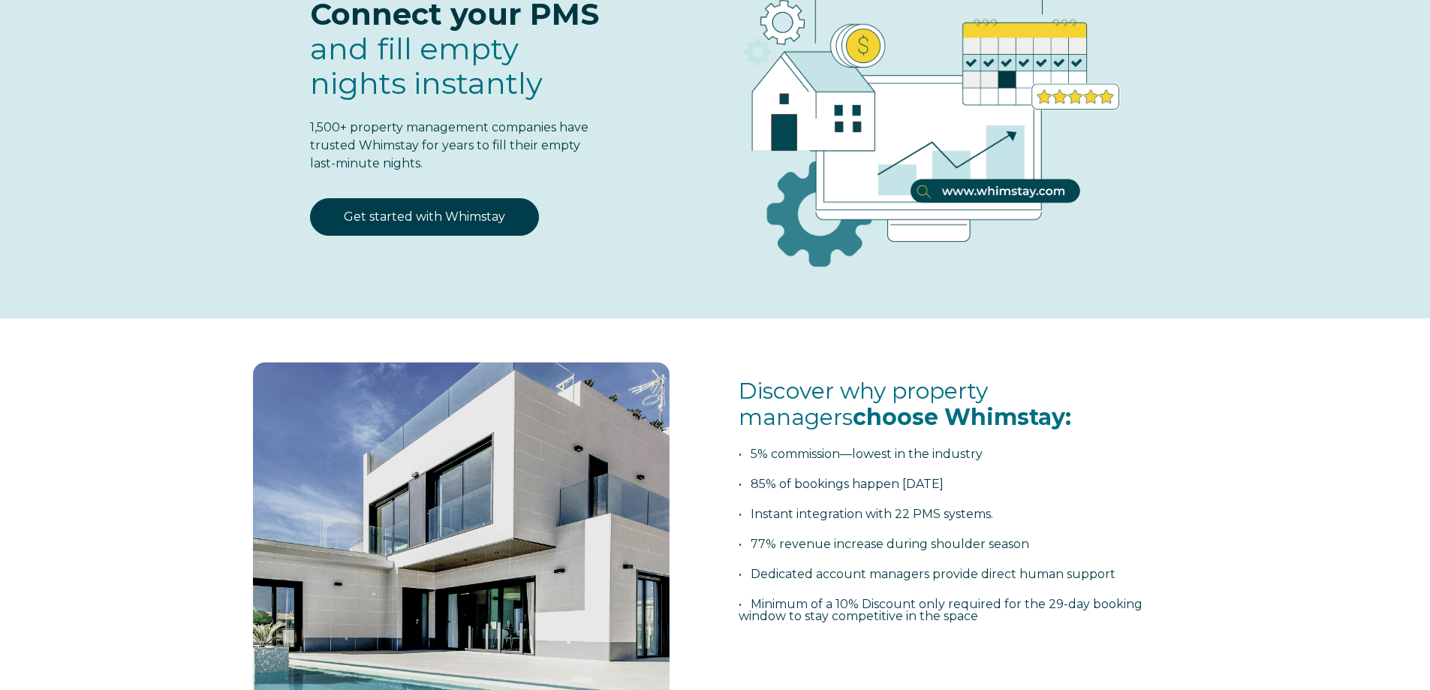
scroll to position [0, 0]
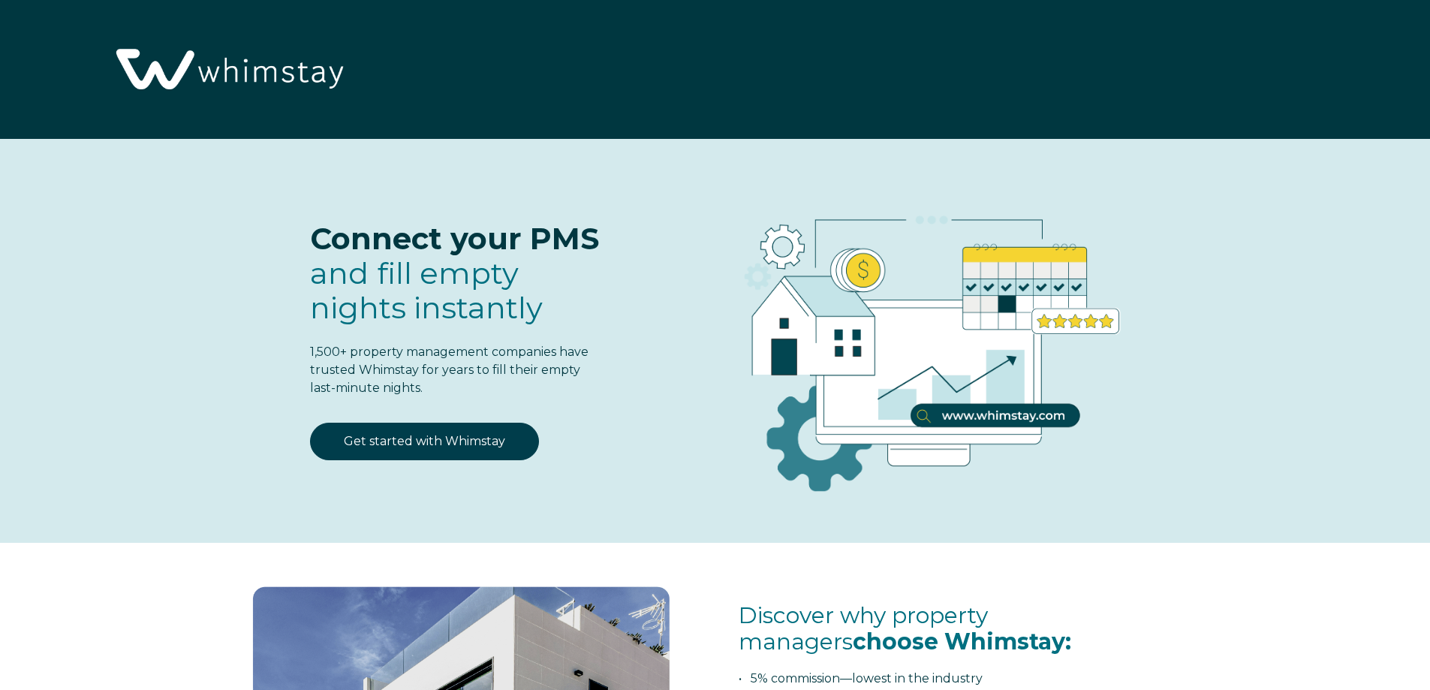
select select "US"
select select "Standard"
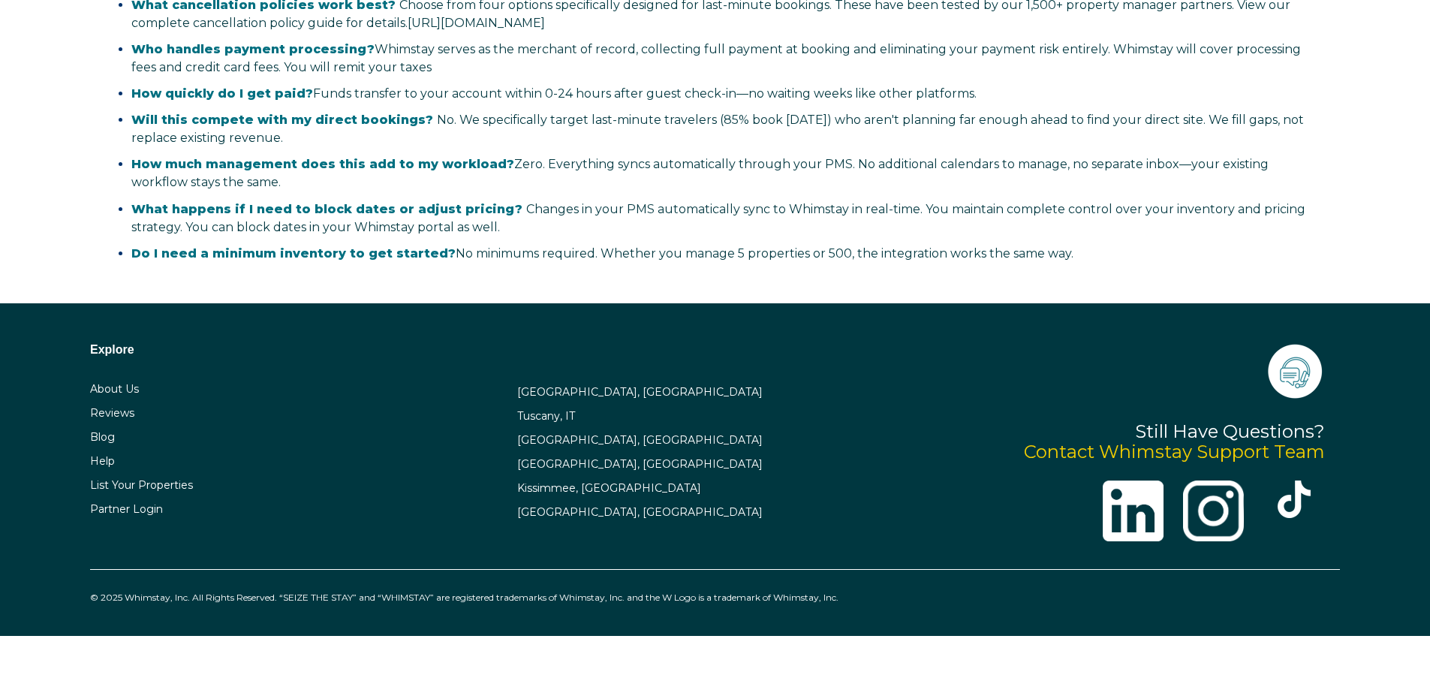
scroll to position [3378, 0]
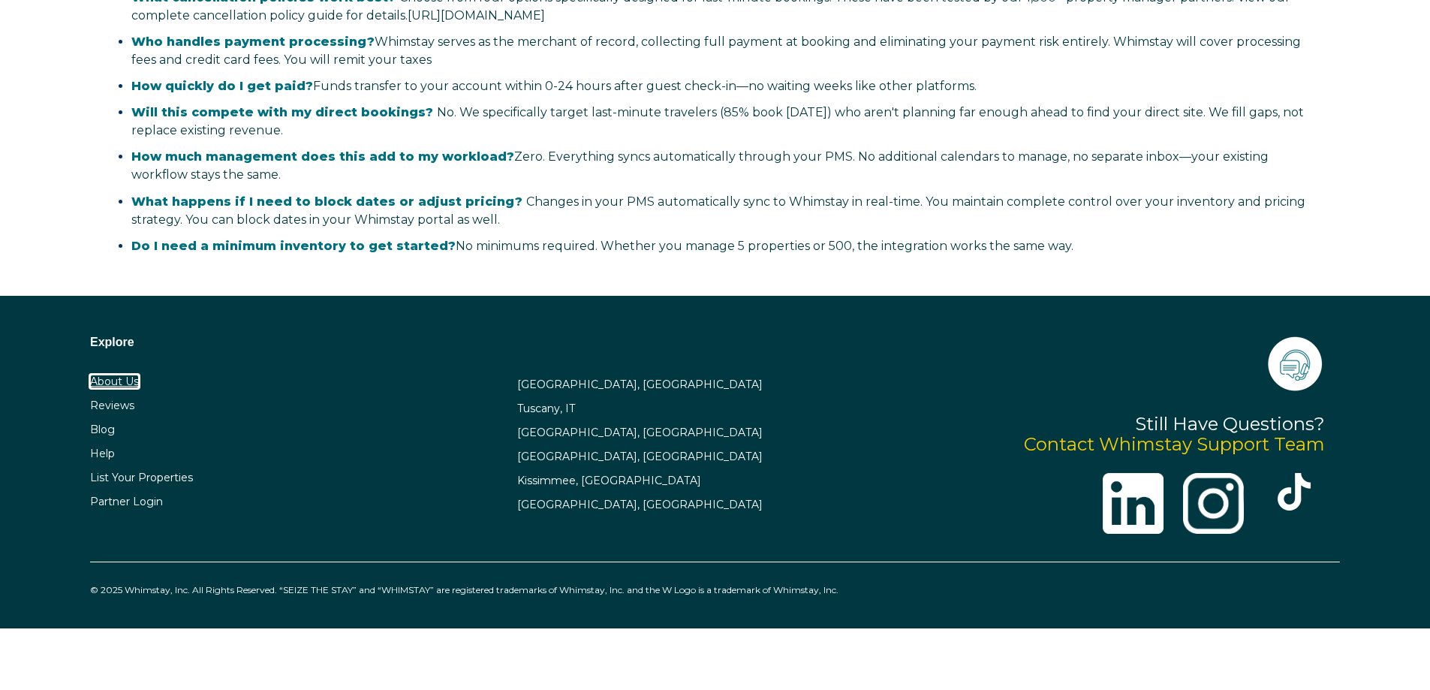
click at [110, 381] on link "About Us" at bounding box center [114, 382] width 49 height 14
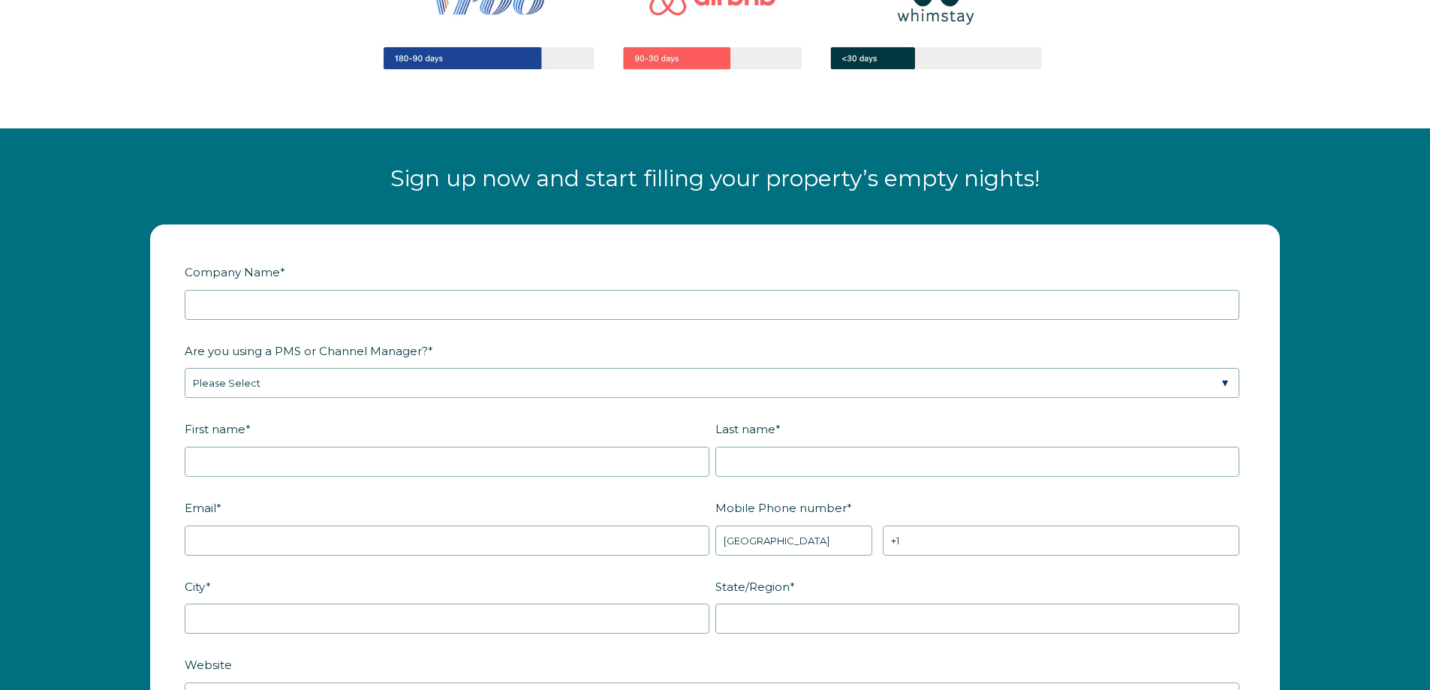
scroll to position [1802, 0]
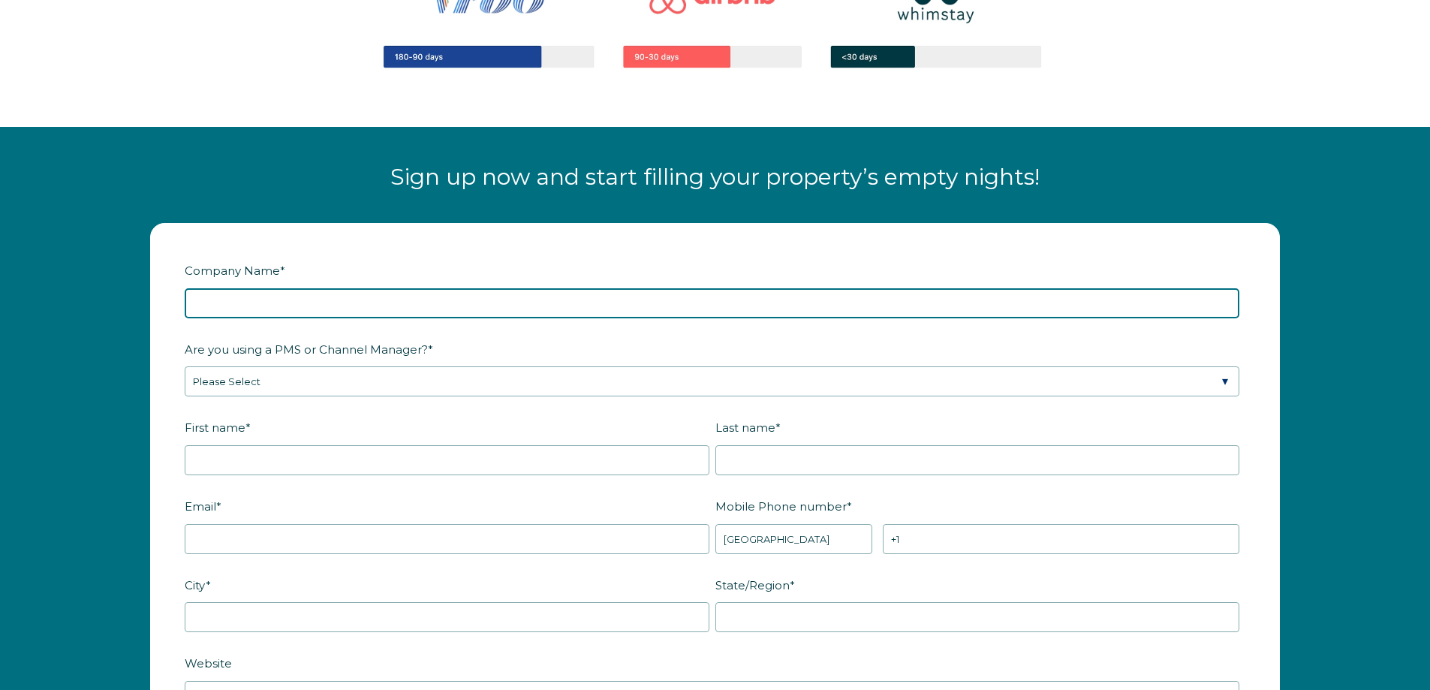
click at [440, 306] on input "Company Name *" at bounding box center [712, 303] width 1055 height 30
type input "M"
type input "Mike Z Rentals"
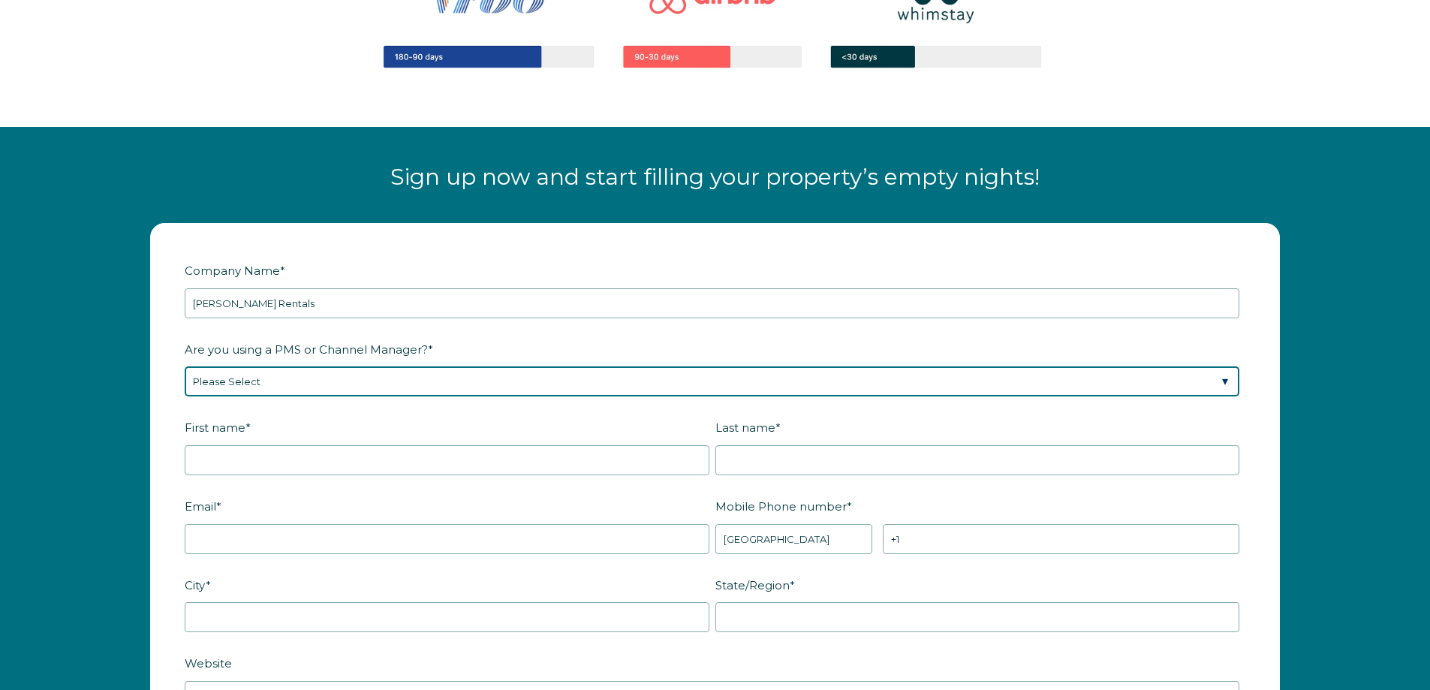
select select "Guesty"
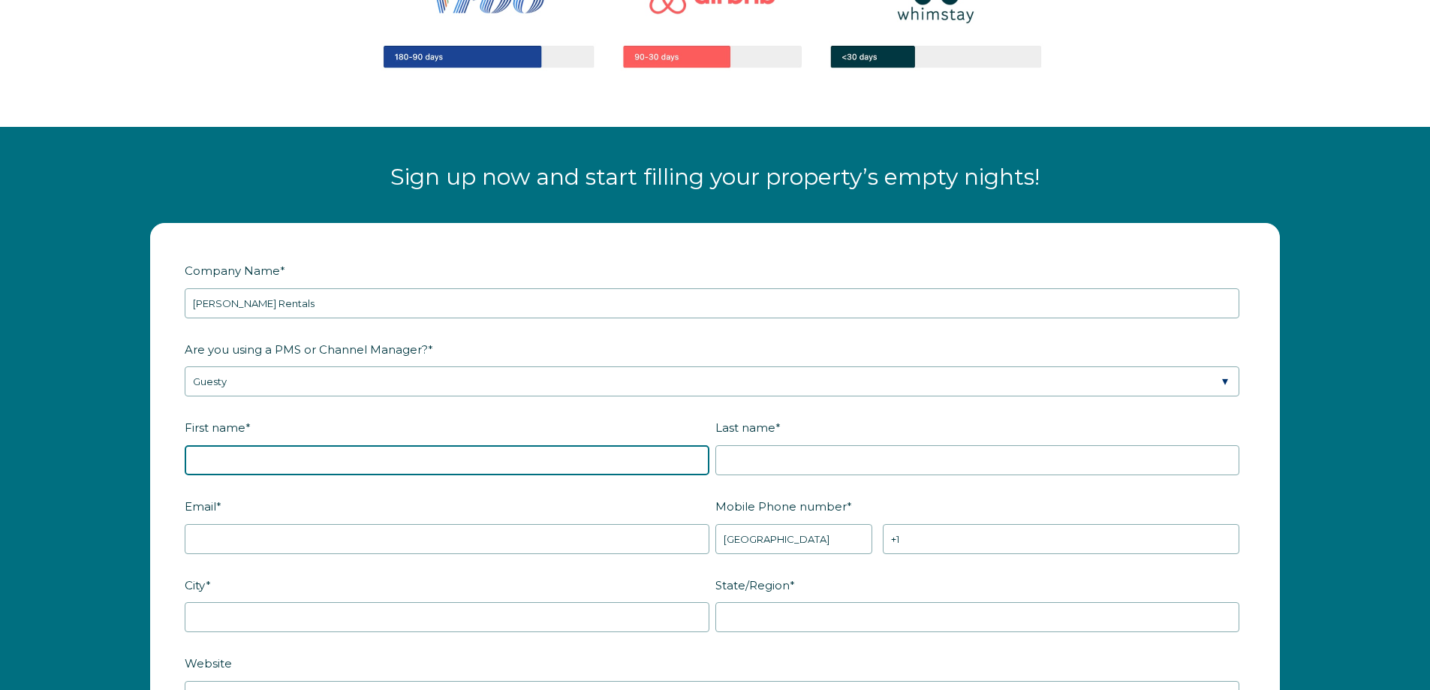
click at [385, 458] on input "First name *" at bounding box center [447, 460] width 525 height 30
type input "[PERSON_NAME]"
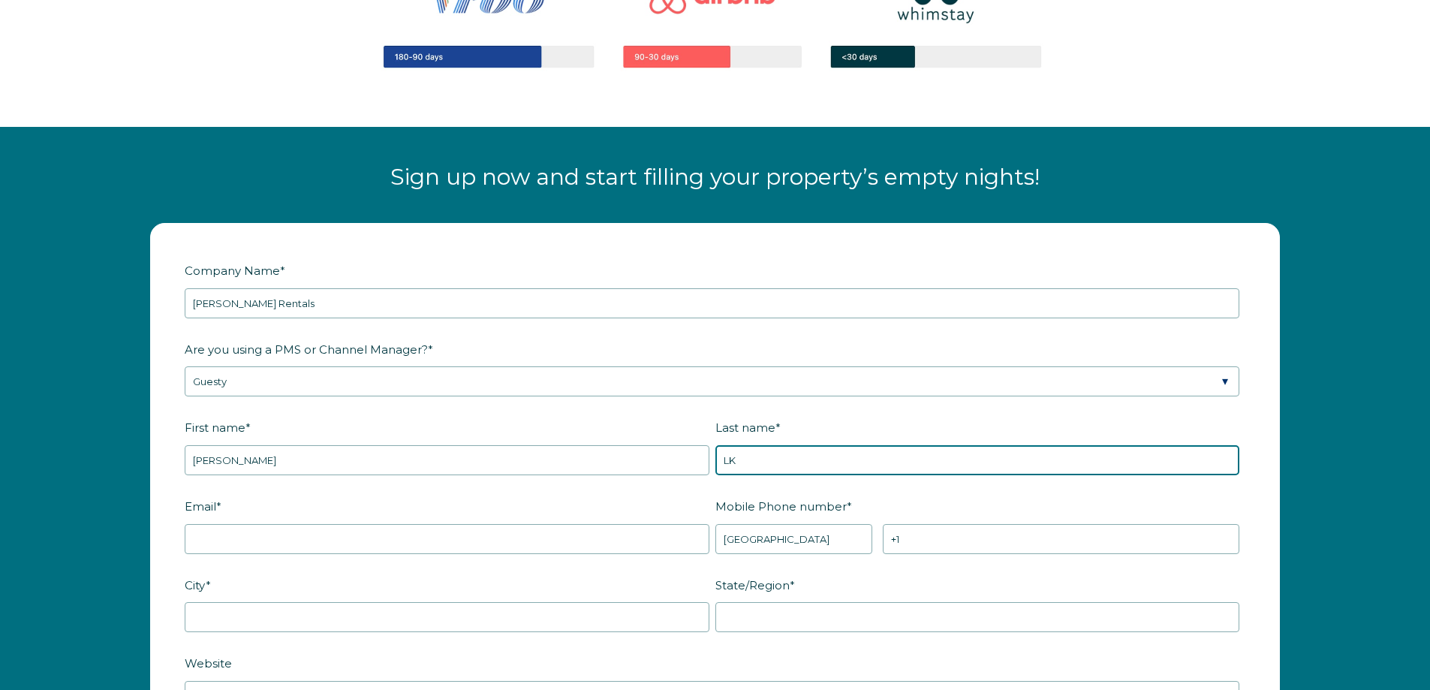
type input "L"
type input "Kass"
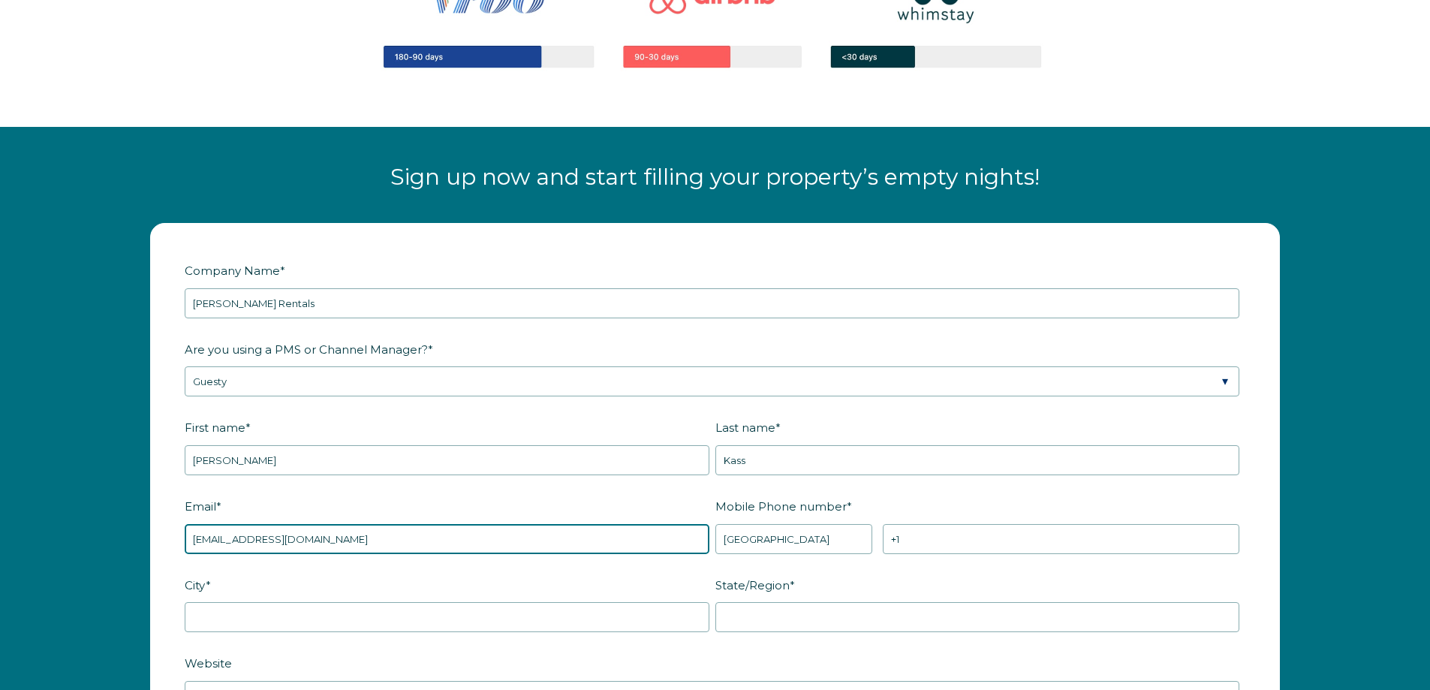
type input "[EMAIL_ADDRESS][DOMAIN_NAME]"
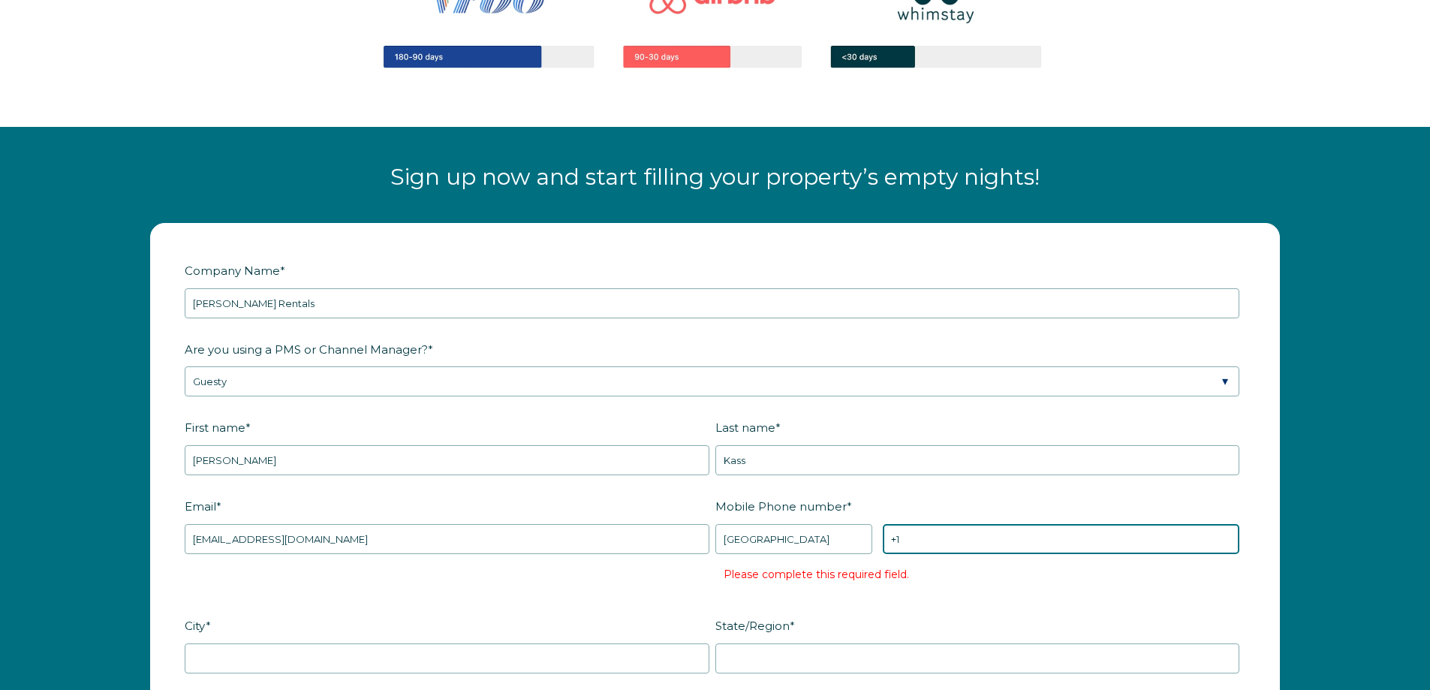
click at [998, 536] on input "+1" at bounding box center [1061, 539] width 357 height 30
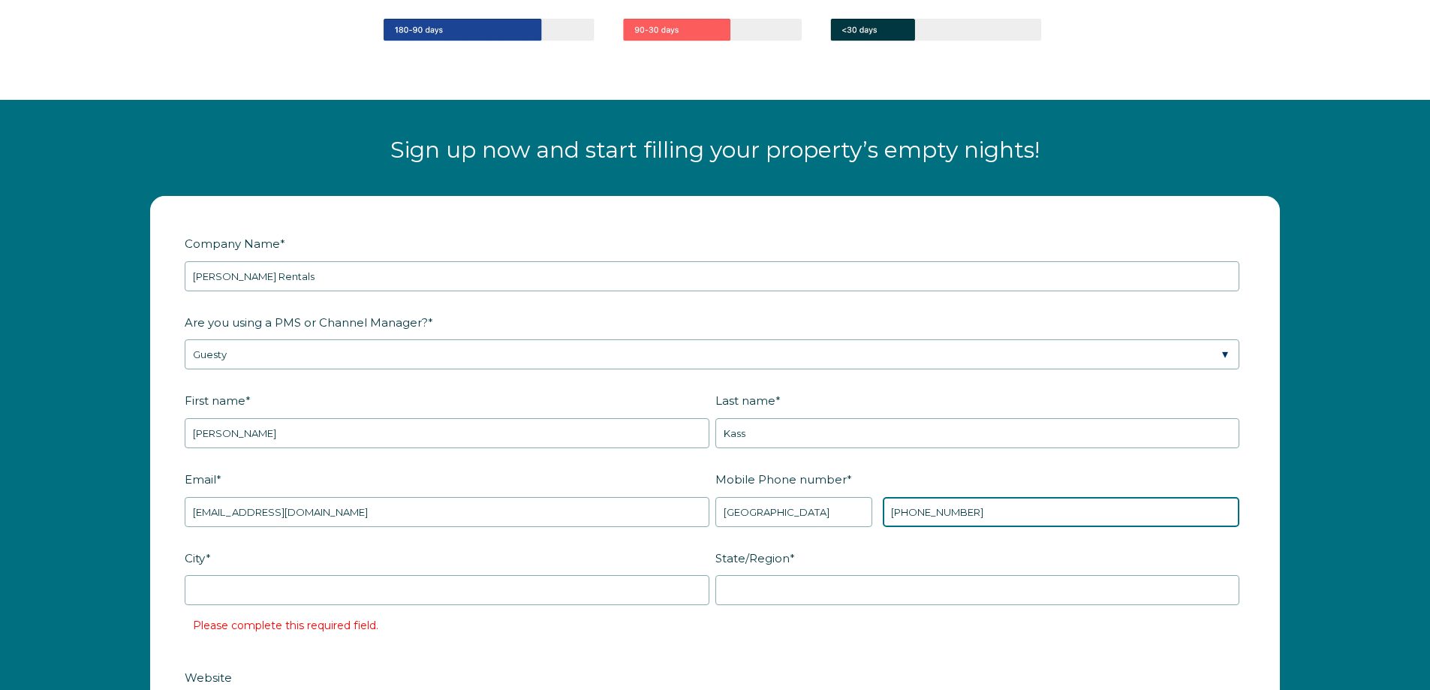
scroll to position [1877, 0]
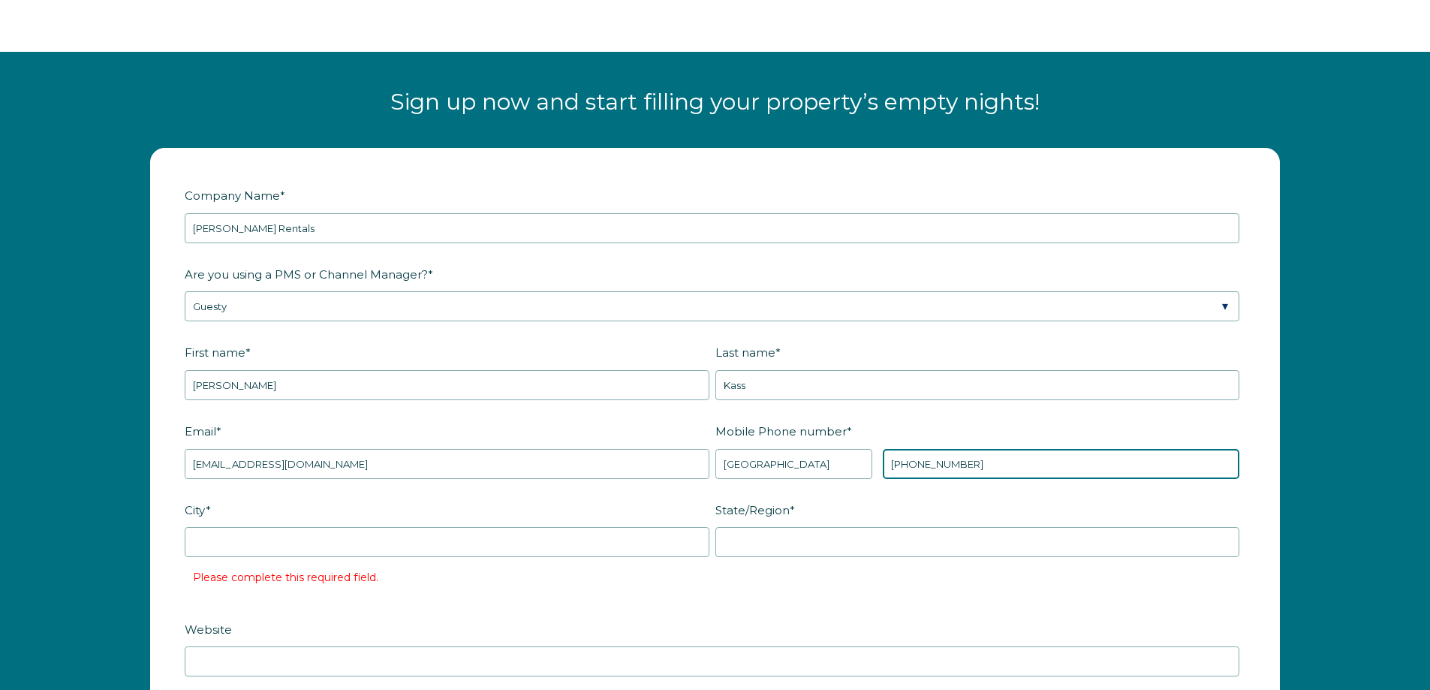
type input "[PHONE_NUMBER]"
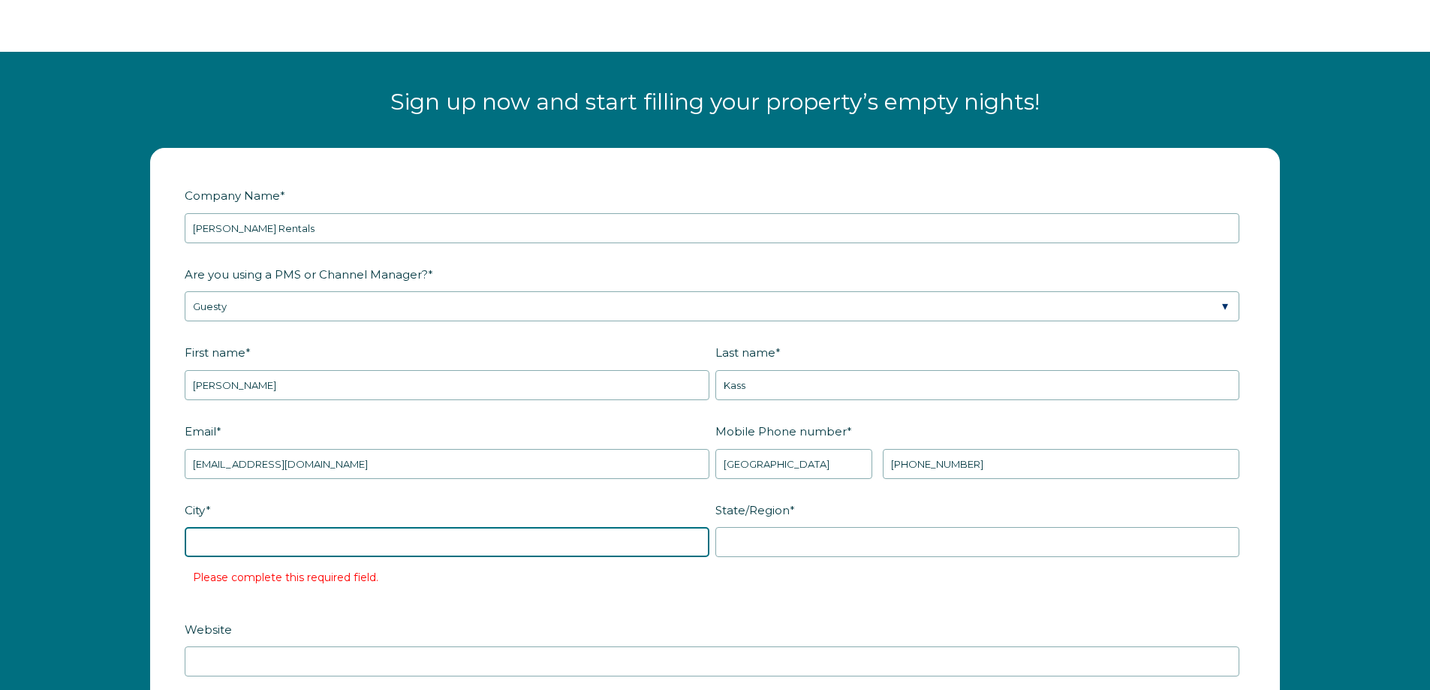
click at [445, 540] on input "City *" at bounding box center [447, 542] width 525 height 30
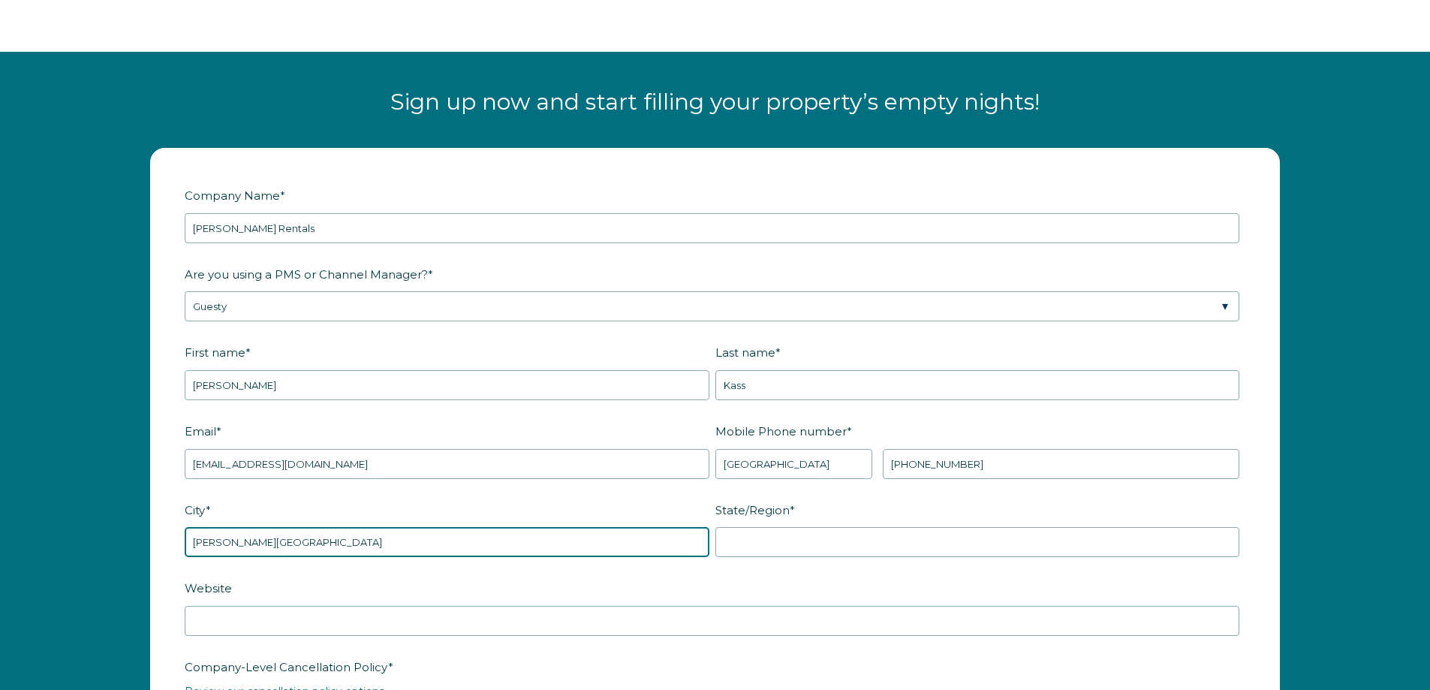
type input "Bonita Springs"
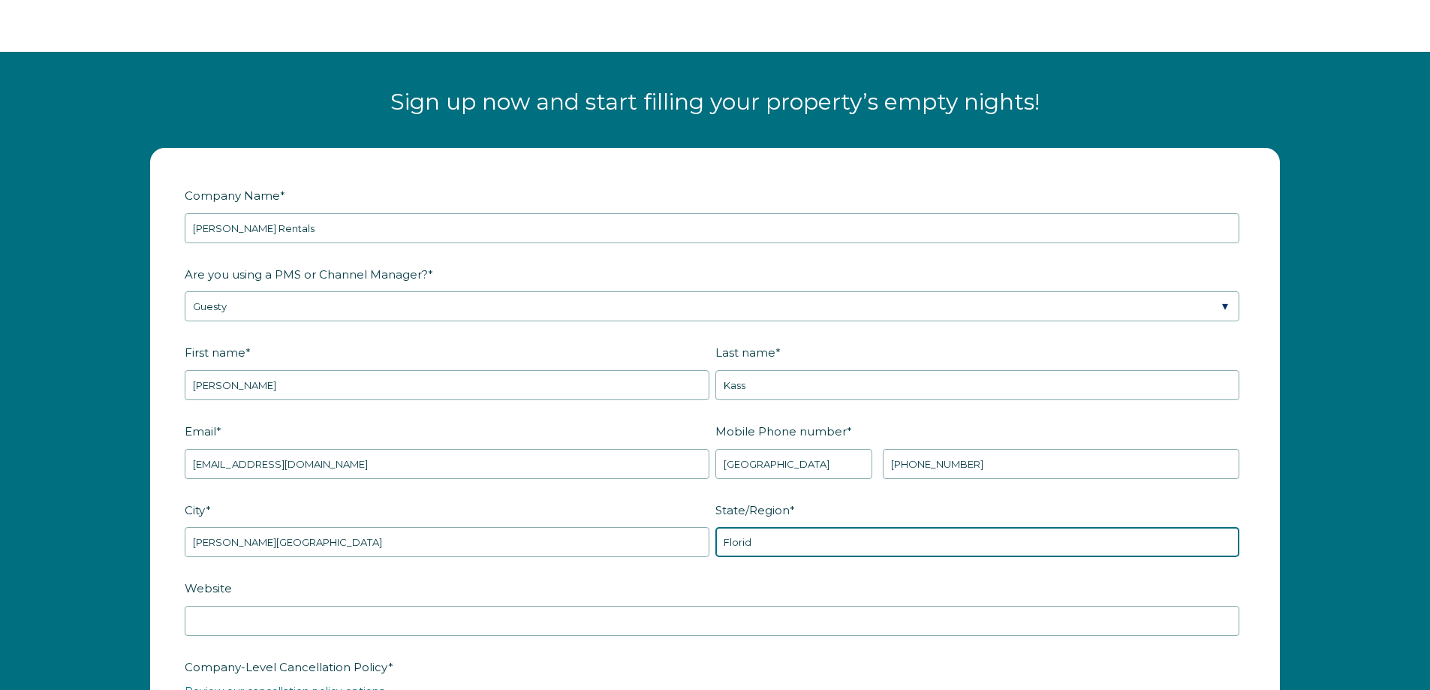
click at [768, 542] on input "Florid" at bounding box center [977, 542] width 525 height 30
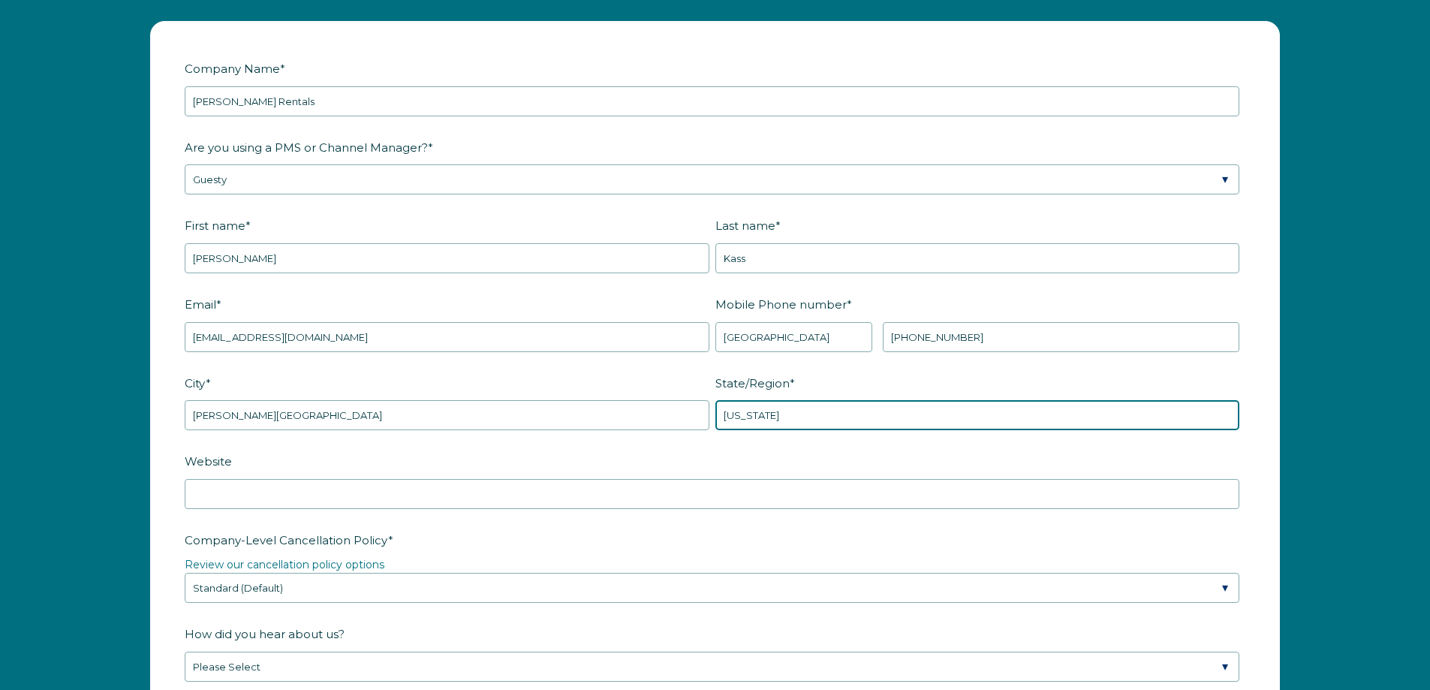
scroll to position [2102, 0]
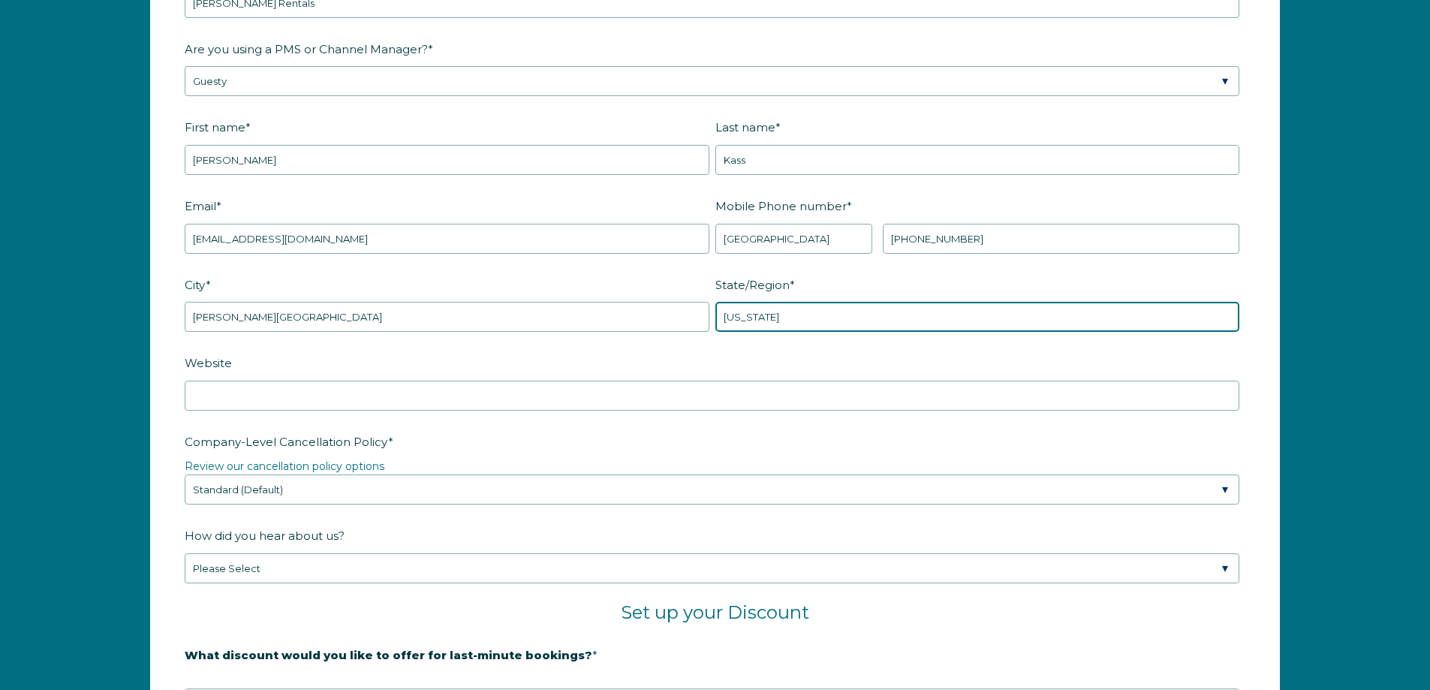
type input "Florida"
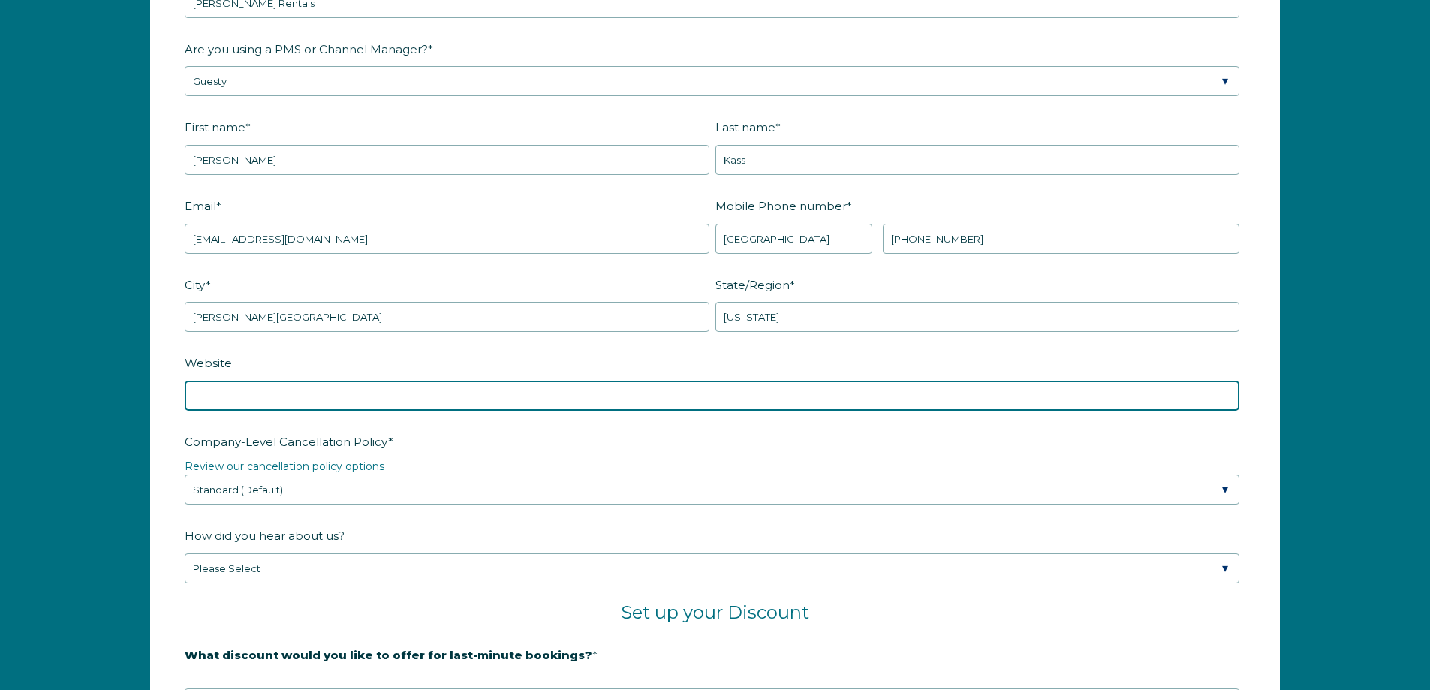
click at [409, 398] on input "Website" at bounding box center [712, 396] width 1055 height 30
type input "www.mikezrentals.com"
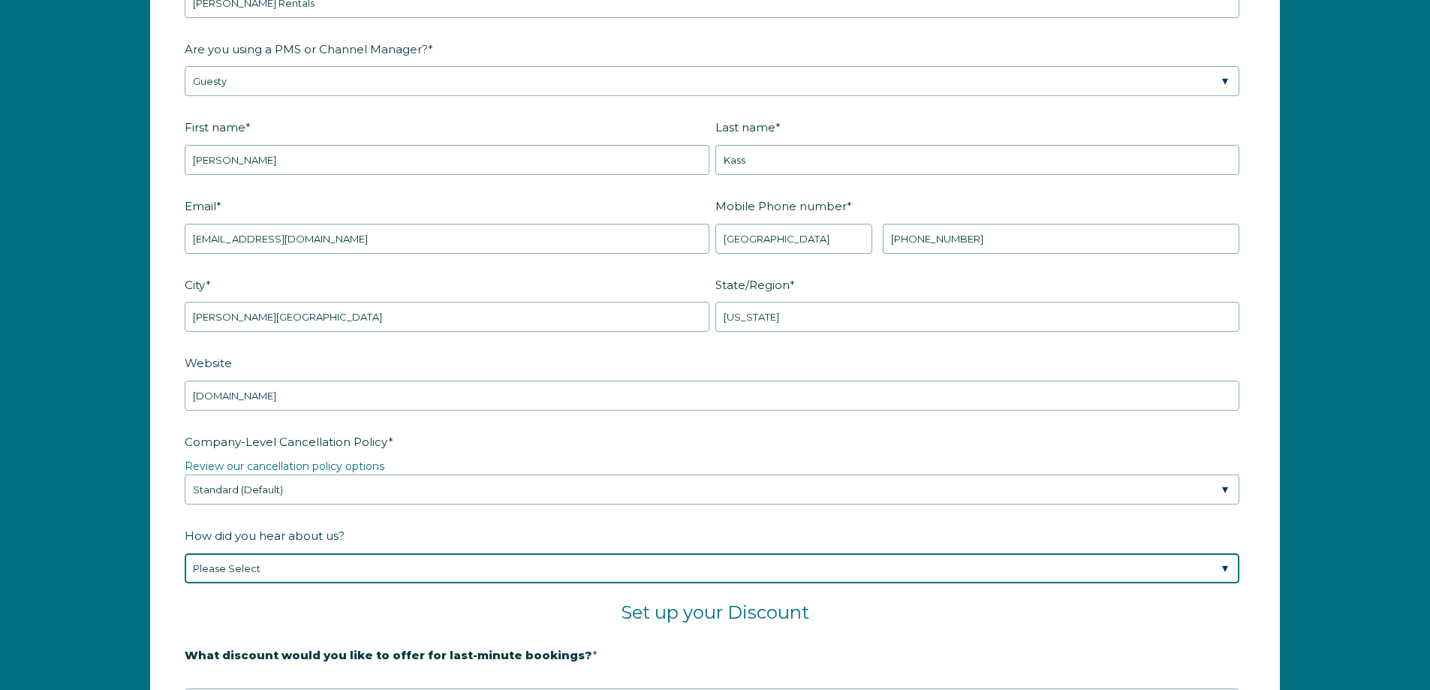
click at [335, 564] on select "Please Select Found Whimstay through a Google search Spoke to a Whimstay salesp…" at bounding box center [712, 568] width 1055 height 30
select select "Event or Conference"
click at [185, 553] on select "Please Select Found Whimstay through a Google search Spoke to a Whimstay salesp…" at bounding box center [712, 568] width 1055 height 30
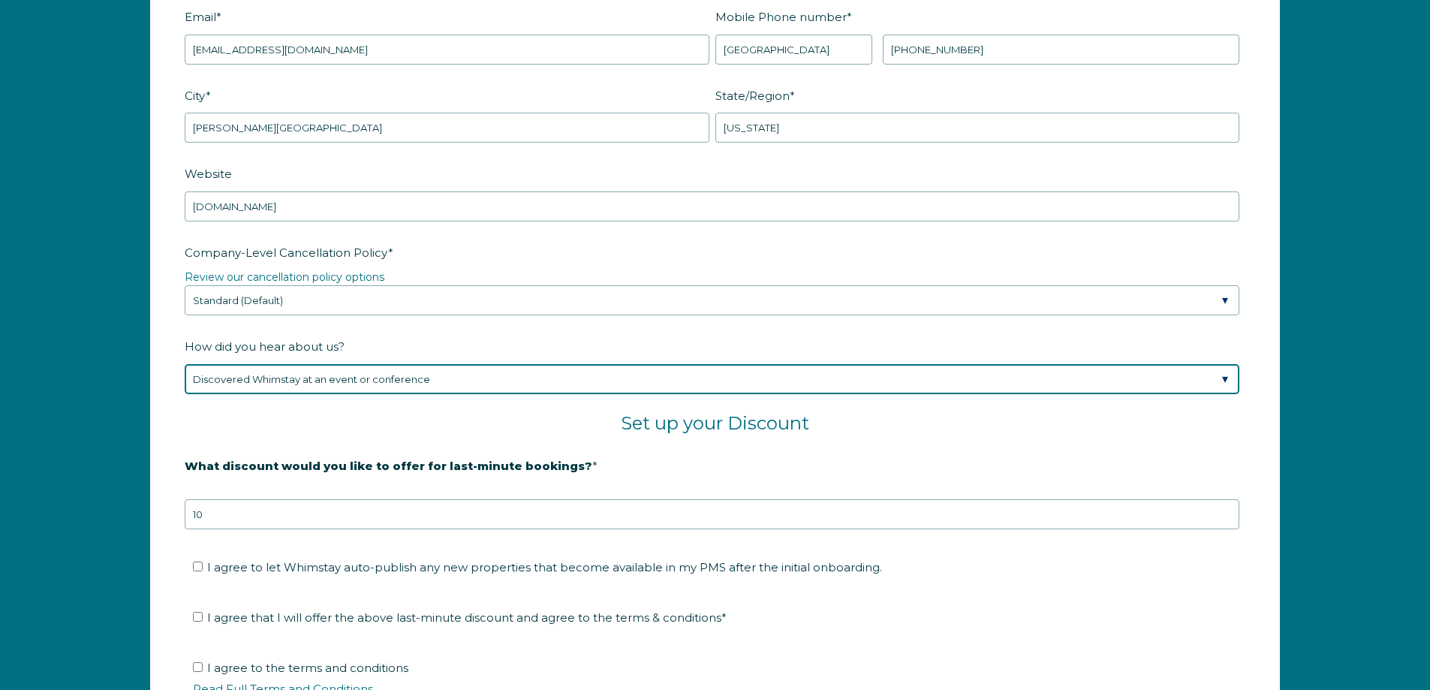
scroll to position [2402, 0]
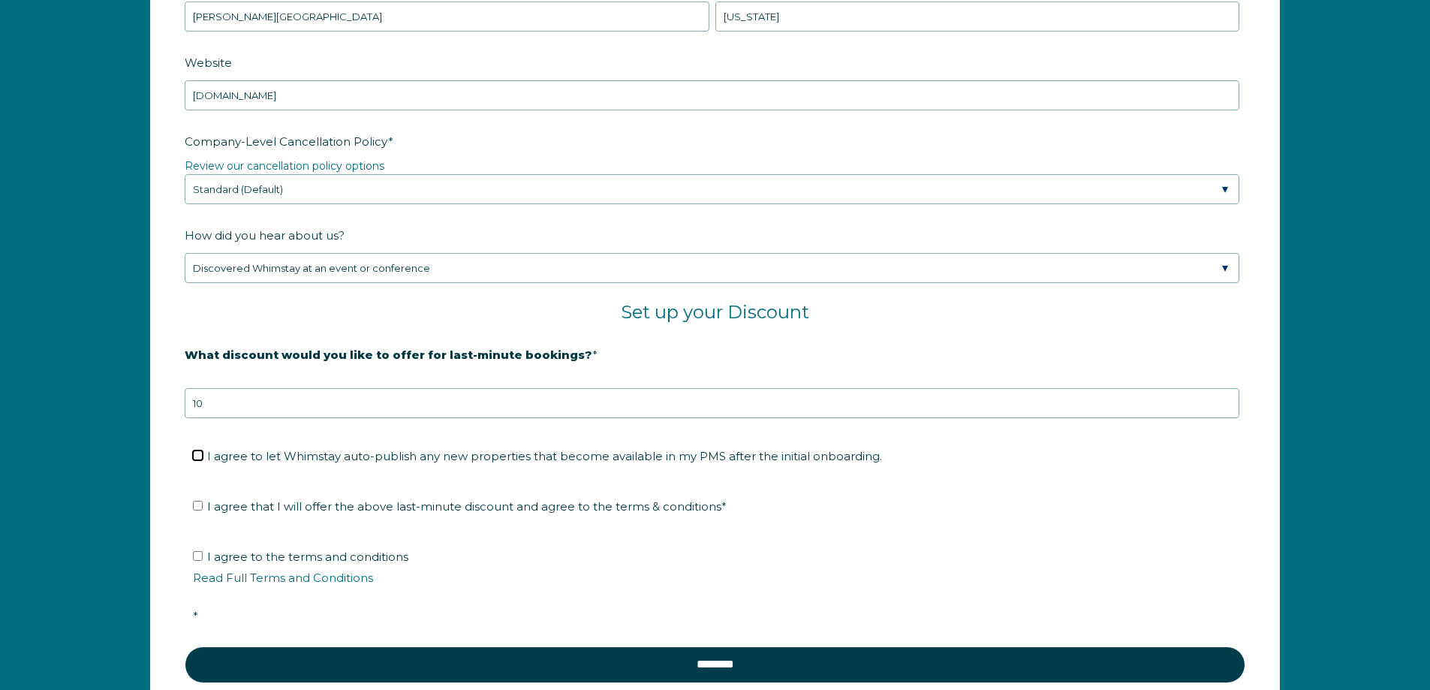
click at [202, 452] on input "I agree to let Whimstay auto-publish any new properties that become available i…" at bounding box center [198, 455] width 10 height 10
checkbox input "true"
click at [198, 504] on input "I agree that I will offer the above last-minute discount and agree to the terms…" at bounding box center [198, 506] width 10 height 10
checkbox input "true"
click at [197, 555] on input "I agree to the terms and conditions Read Full Terms and Conditions *" at bounding box center [198, 556] width 10 height 10
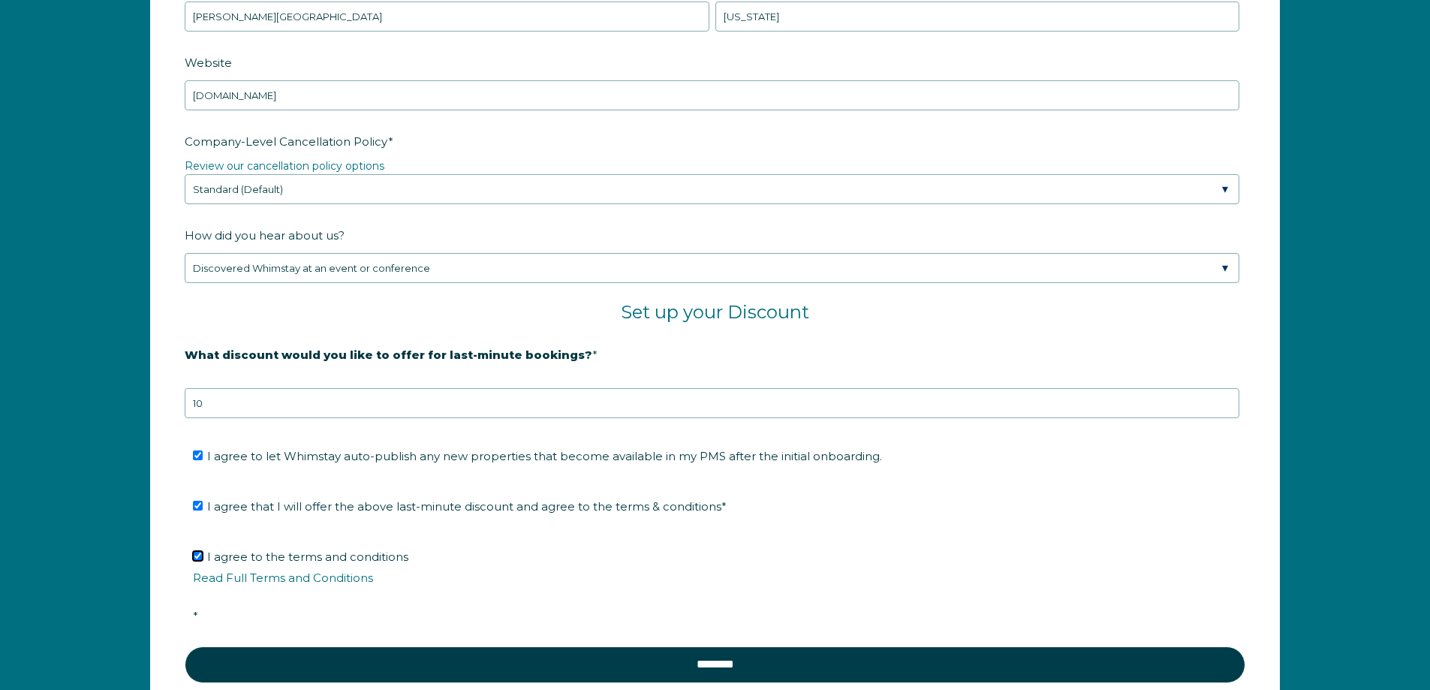
checkbox input "true"
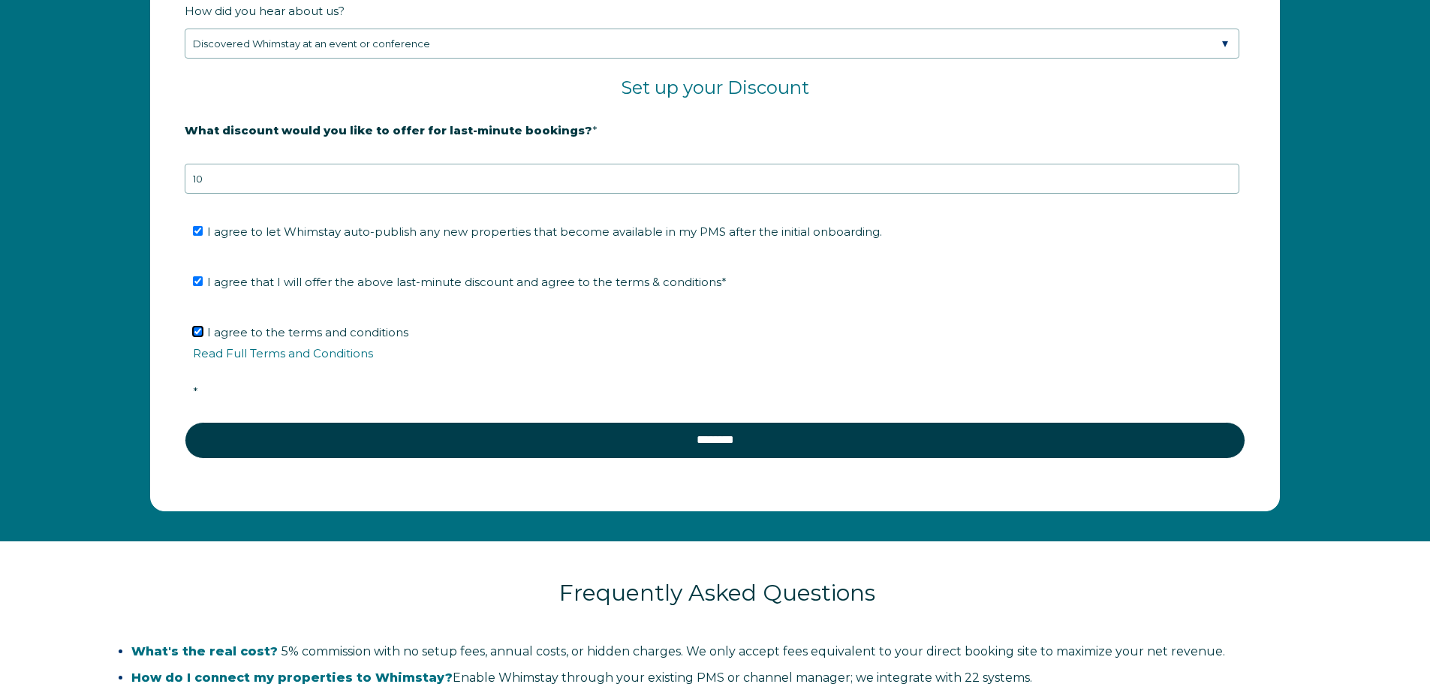
scroll to position [2627, 0]
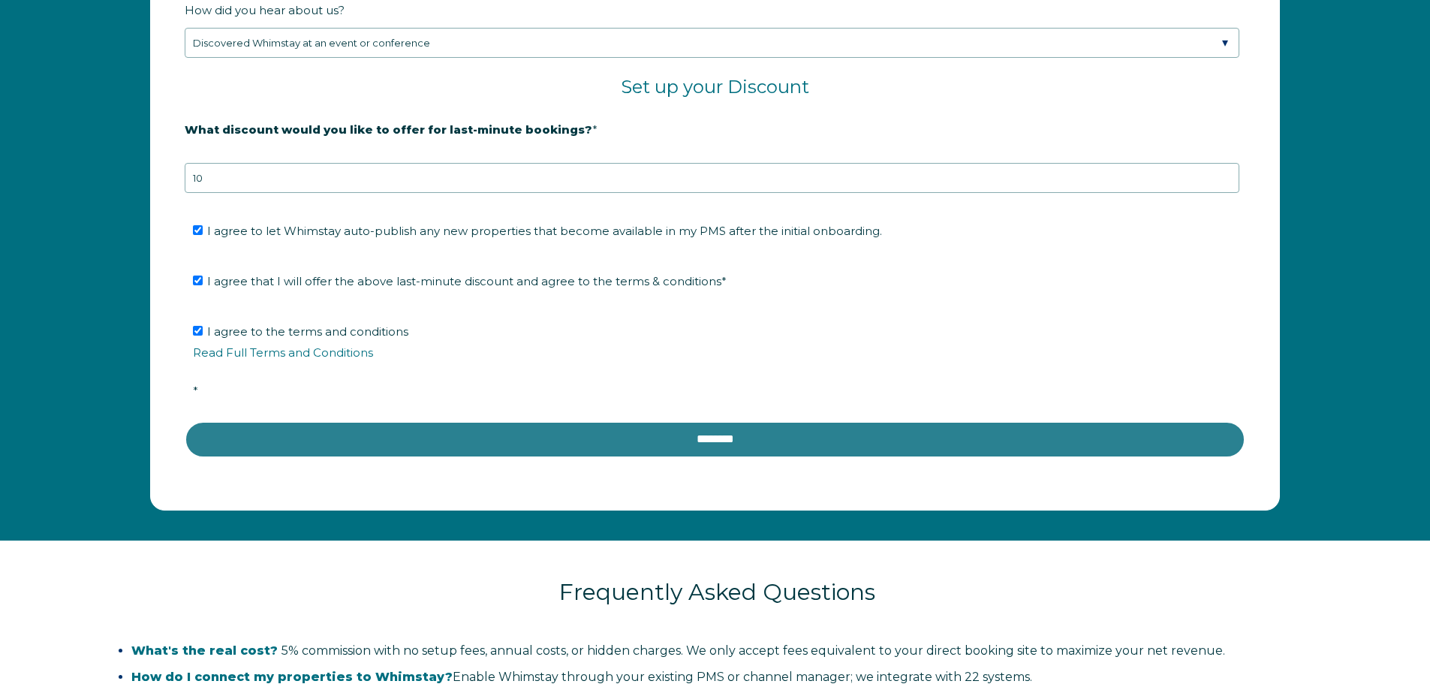
click at [700, 443] on input "********" at bounding box center [715, 439] width 1061 height 36
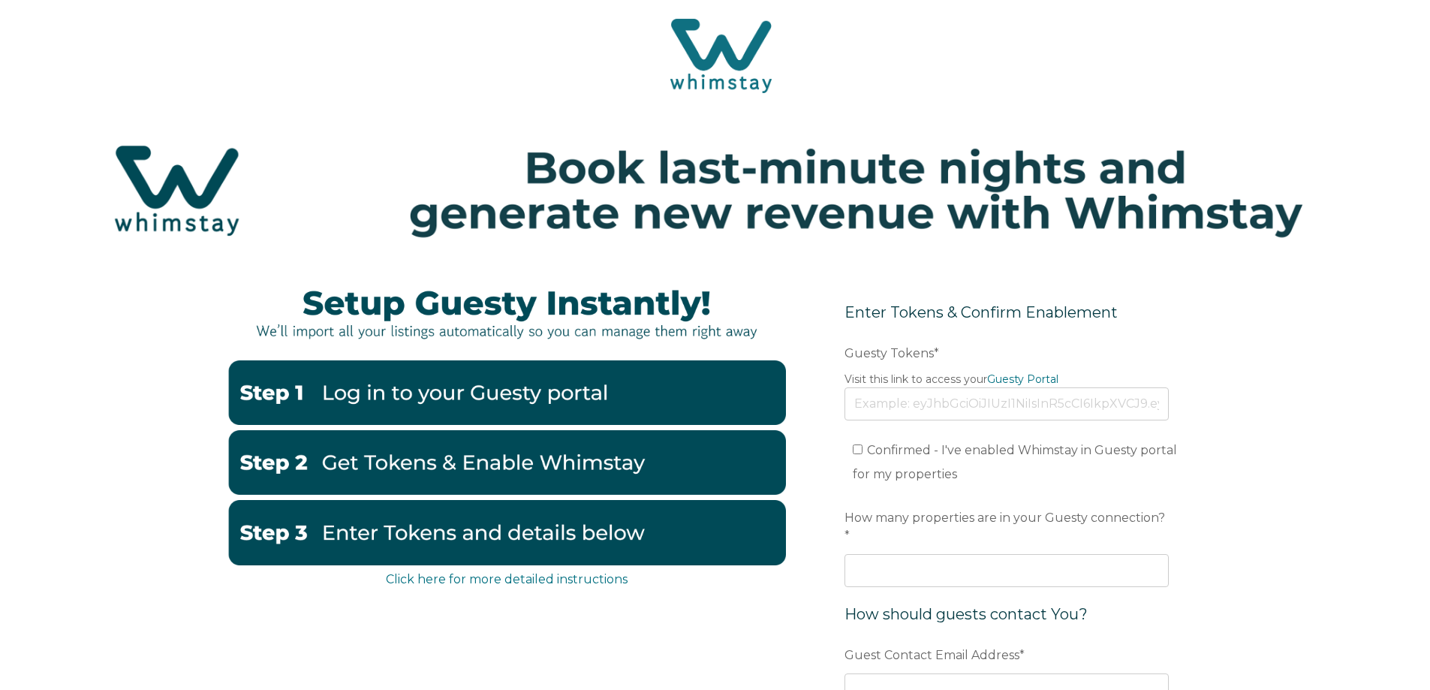
scroll to position [75, 0]
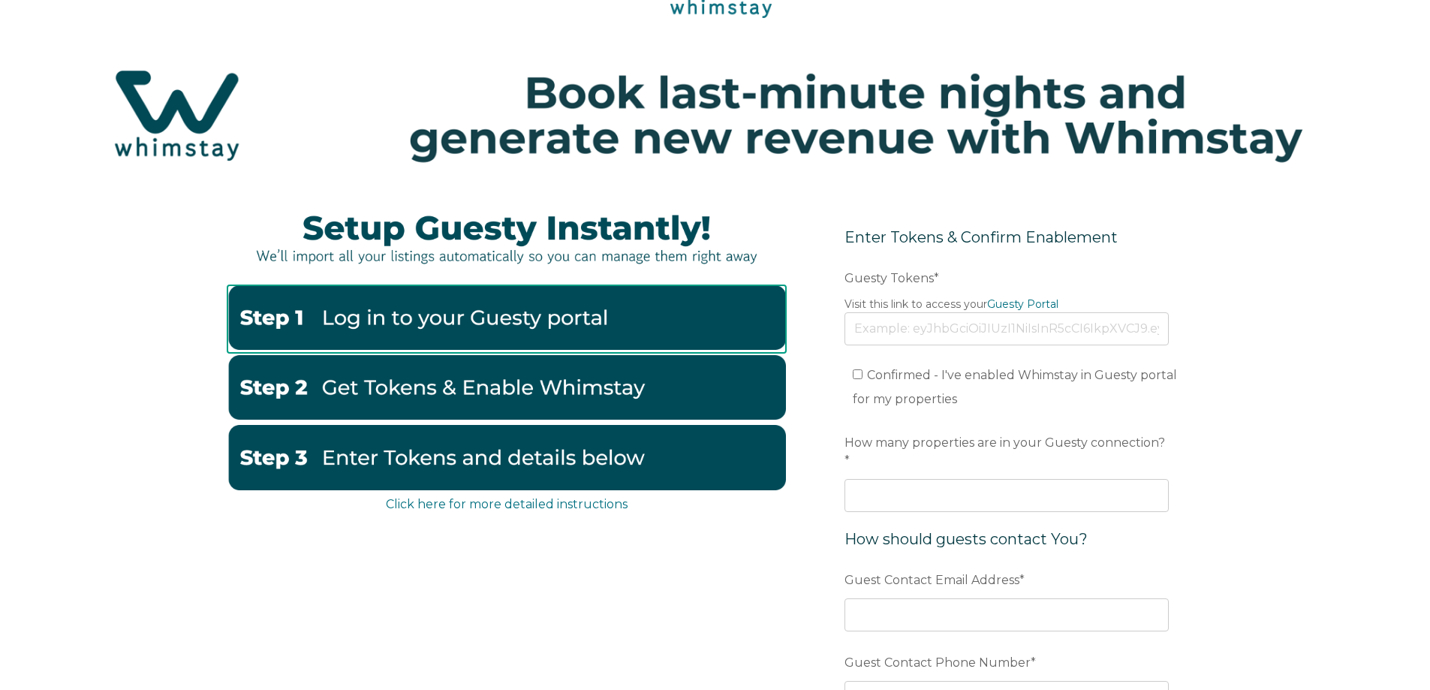
click at [401, 331] on img at bounding box center [506, 317] width 558 height 65
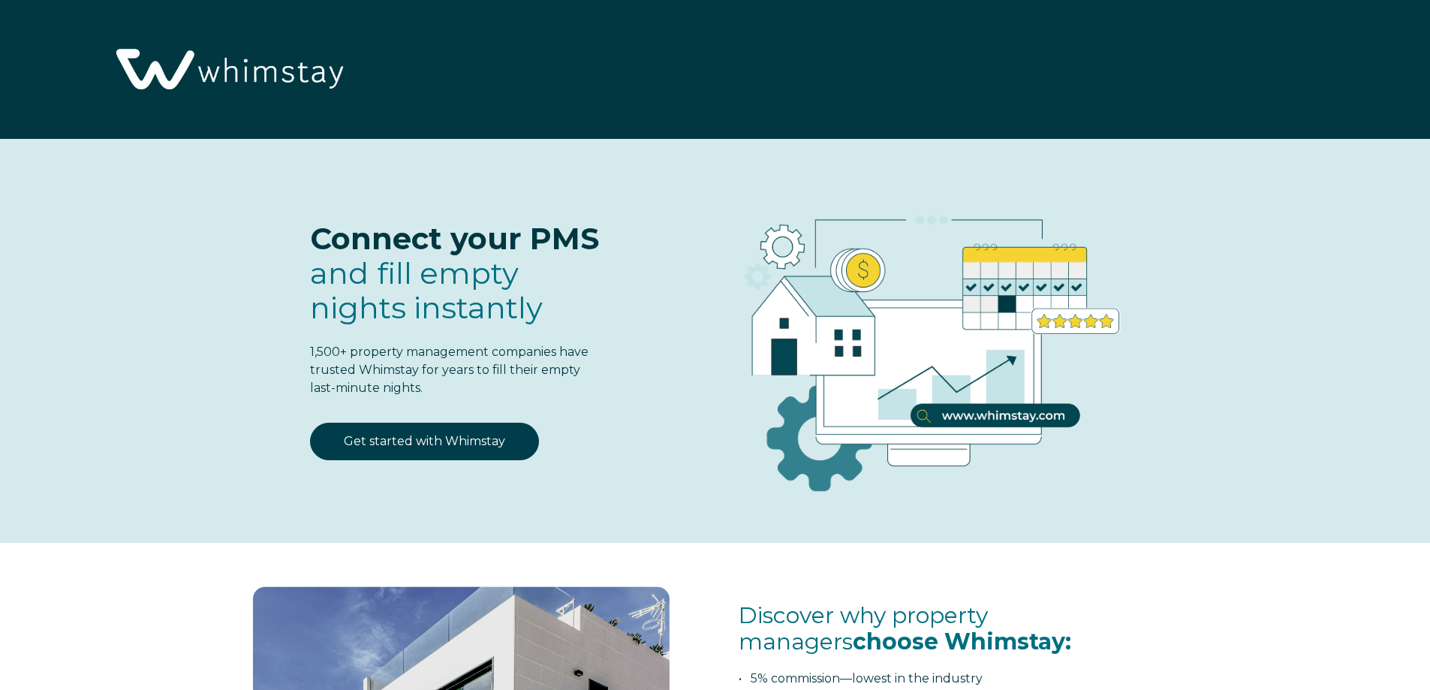
select select "US"
select select "Standard"
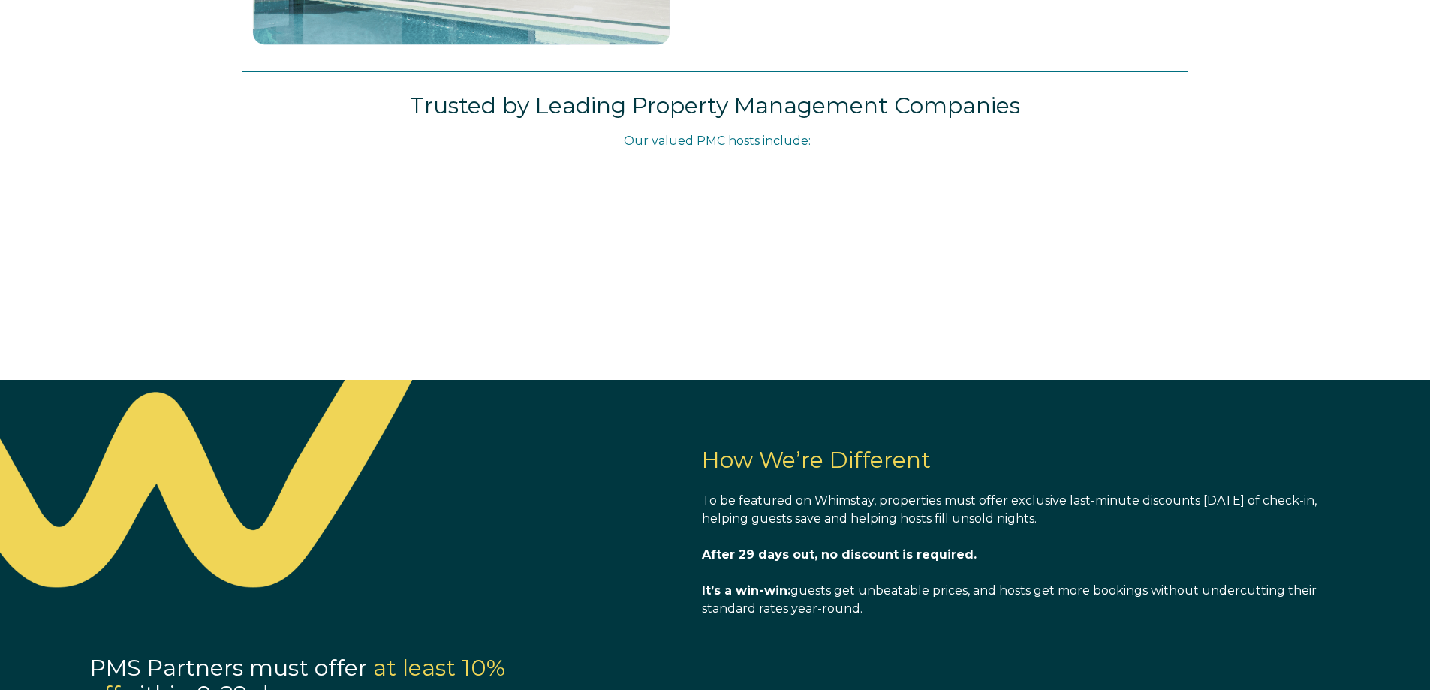
scroll to position [599, 0]
